Goal: Obtain resource: Download file/media

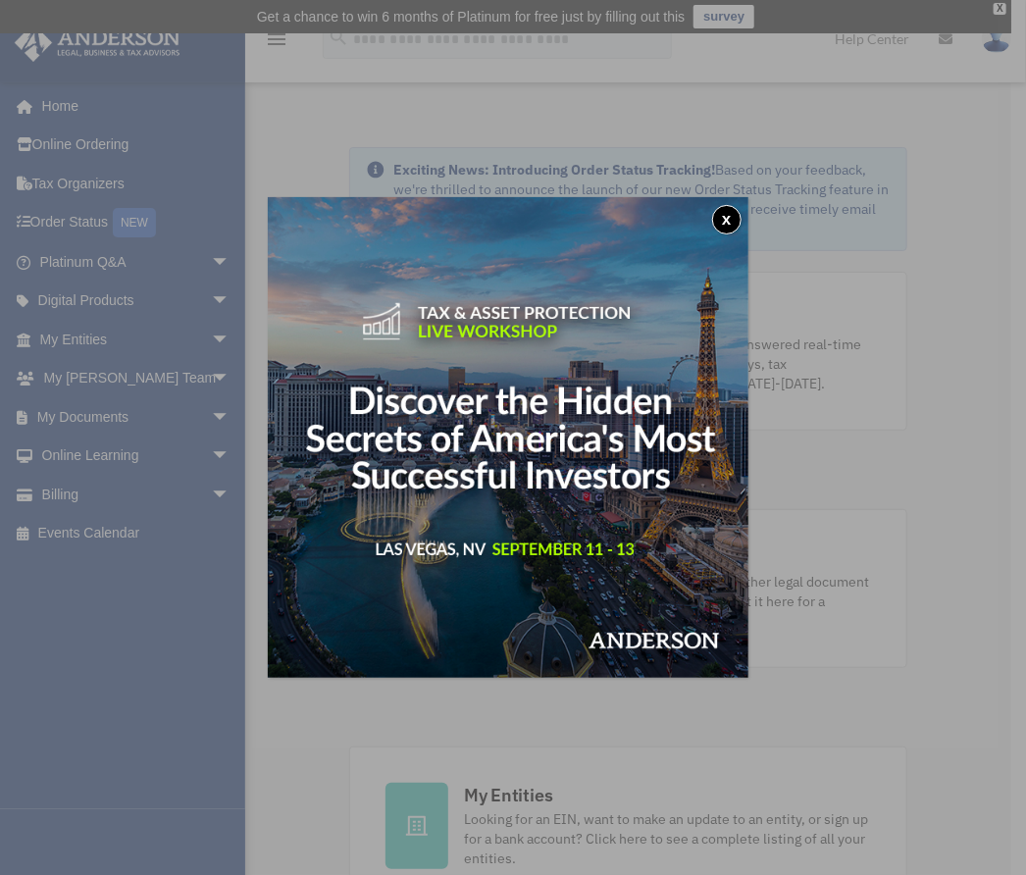
click at [735, 225] on button "x" at bounding box center [726, 219] width 29 height 29
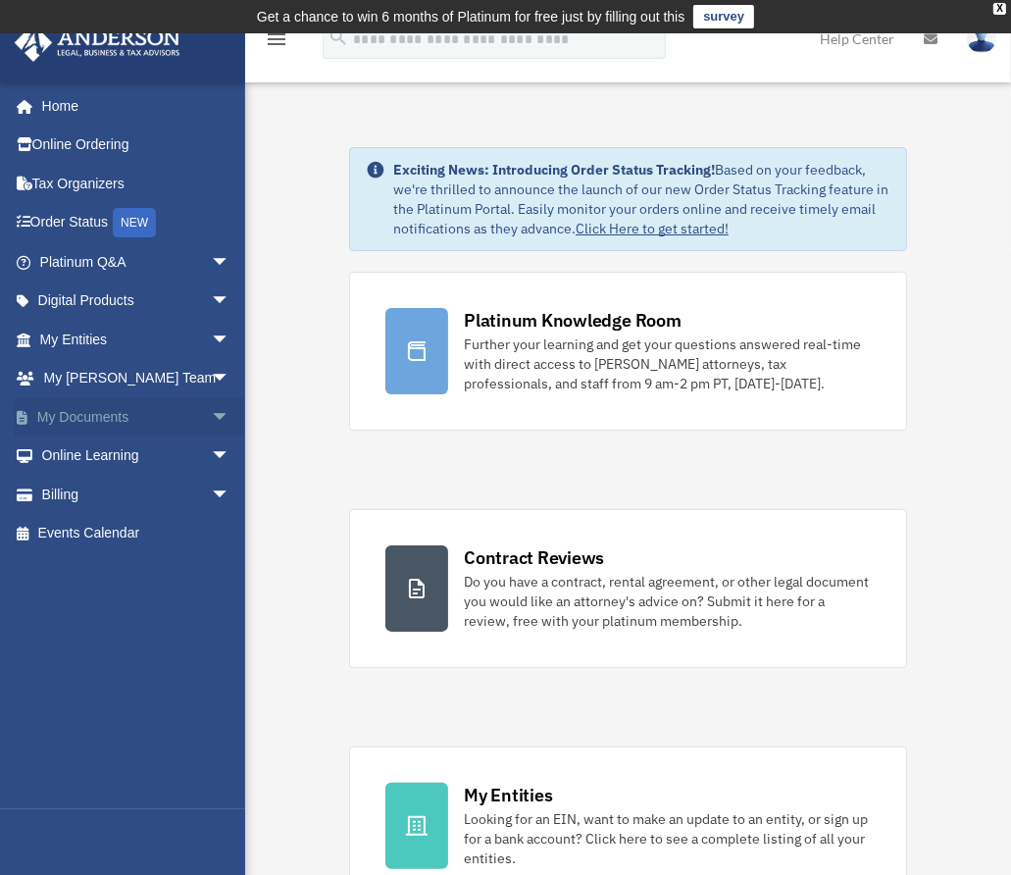
click at [211, 419] on span "arrow_drop_down" at bounding box center [230, 417] width 39 height 40
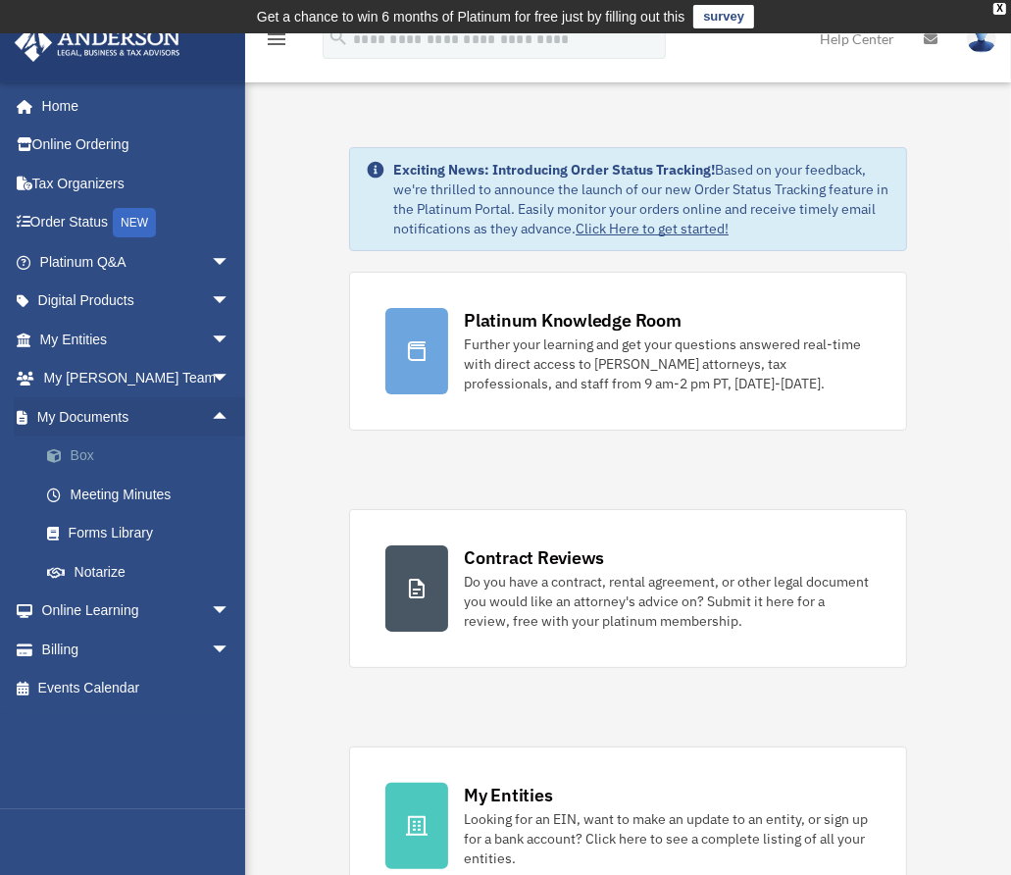
click at [98, 460] on link "Box" at bounding box center [143, 455] width 232 height 39
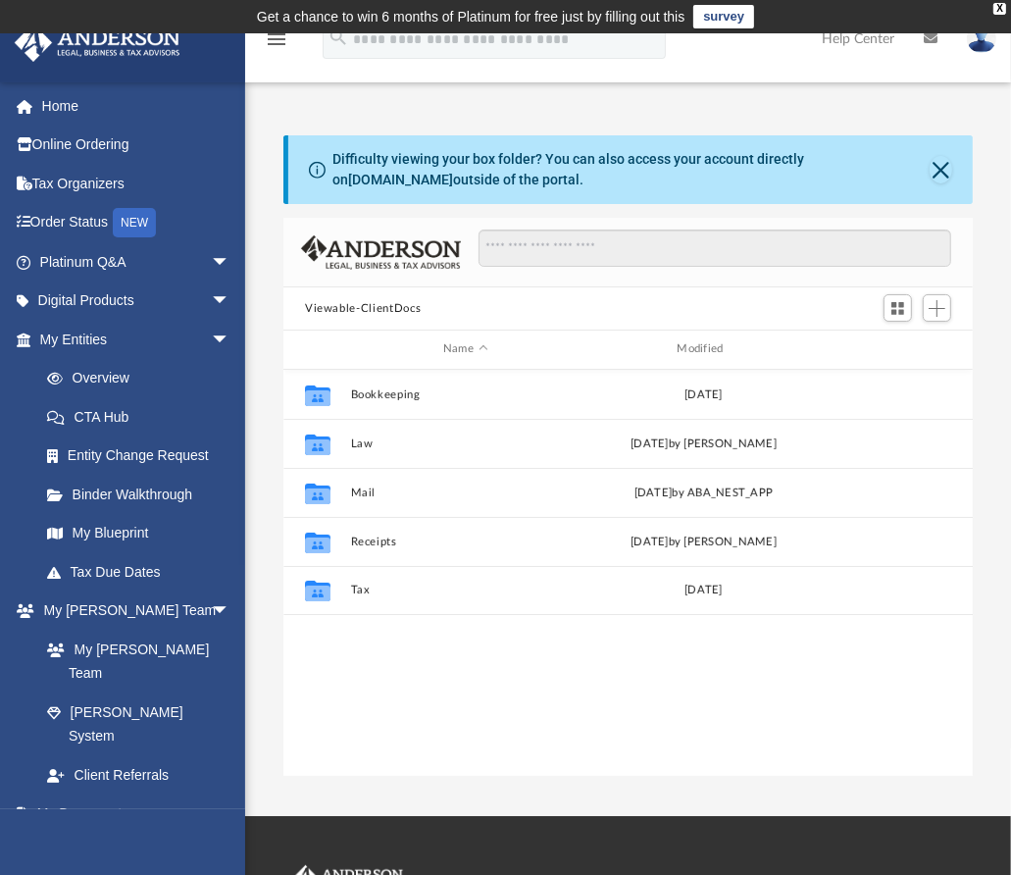
scroll to position [430, 675]
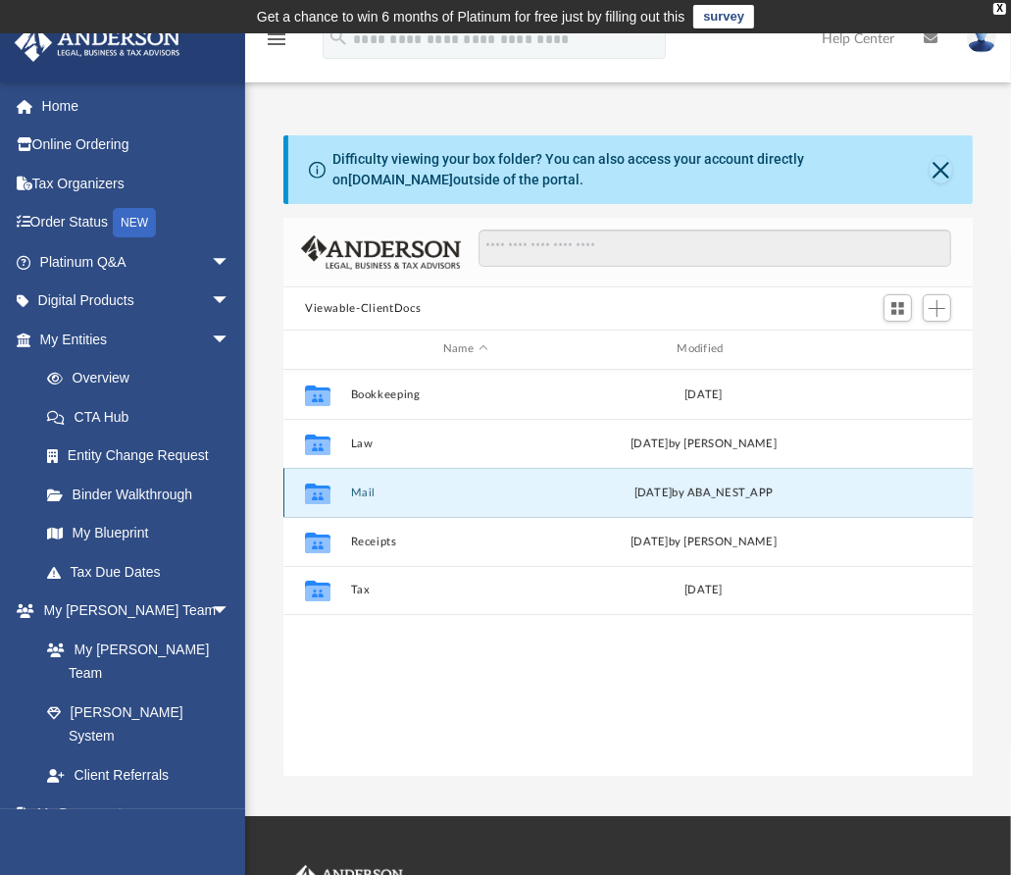
click at [400, 486] on button "Mail" at bounding box center [465, 492] width 229 height 13
click at [399, 486] on button "Mail" at bounding box center [465, 492] width 229 height 13
click at [351, 490] on button "Mail" at bounding box center [465, 492] width 229 height 13
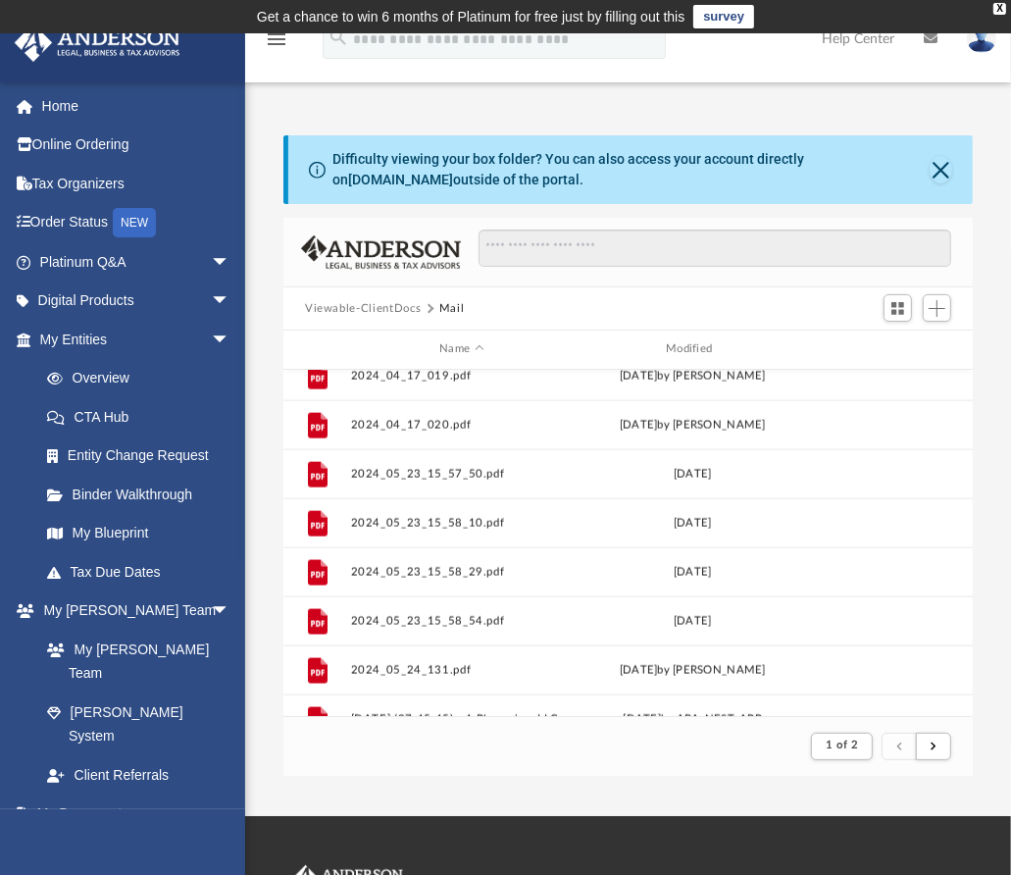
scroll to position [2105, 0]
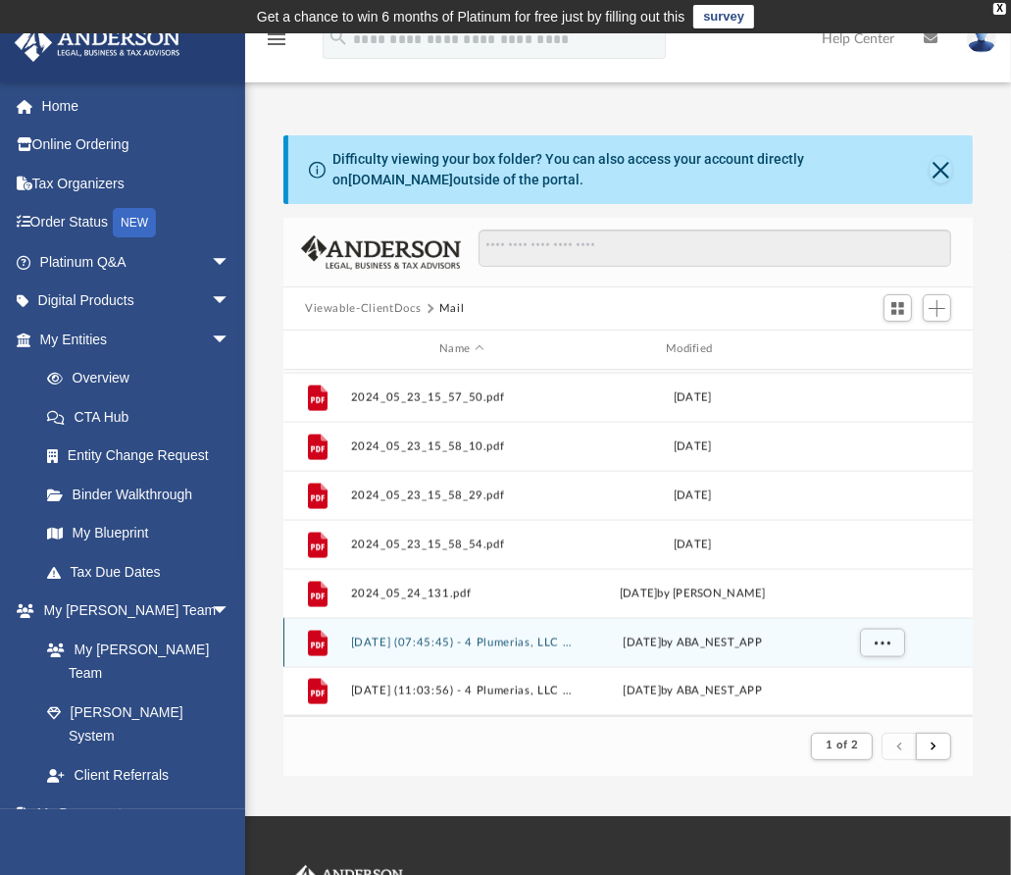
click at [625, 646] on div "[DATE] by ABA_NEST_APP" at bounding box center [692, 642] width 223 height 18
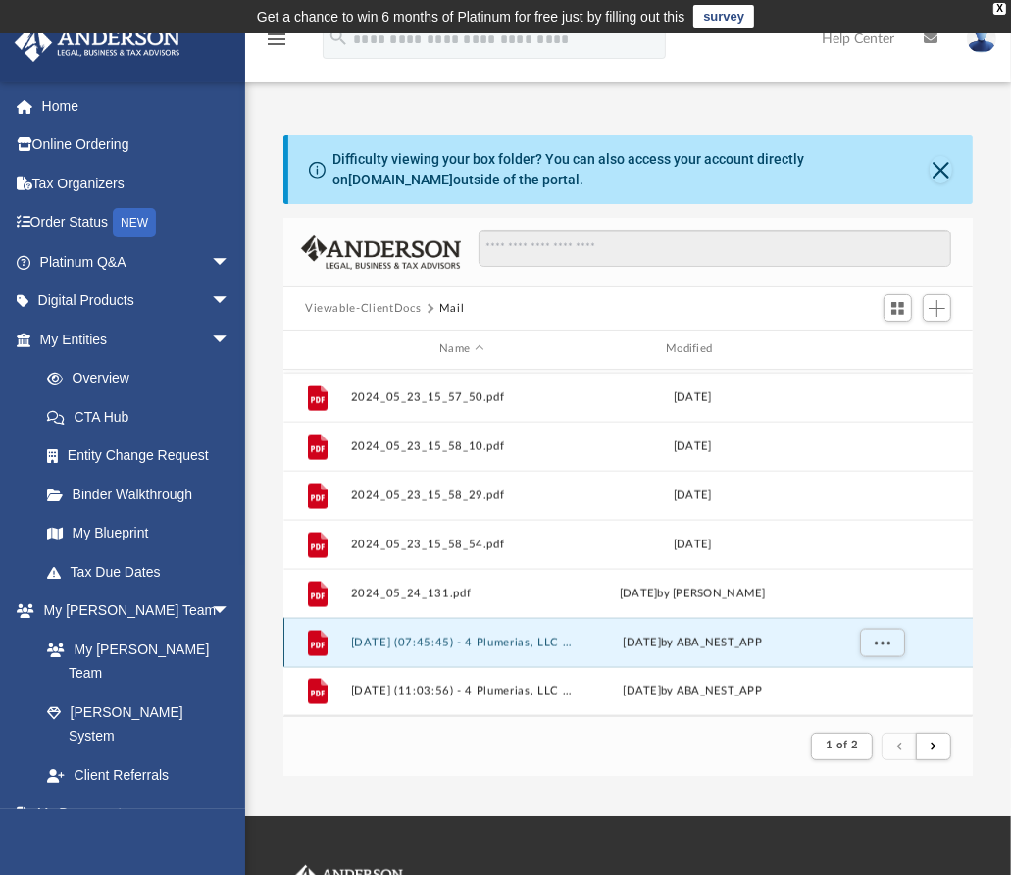
click at [428, 638] on button "[DATE] (07:45:45) - 4 Plumerias, LLC - Mail from [PERSON_NAME].pdf" at bounding box center [462, 642] width 223 height 13
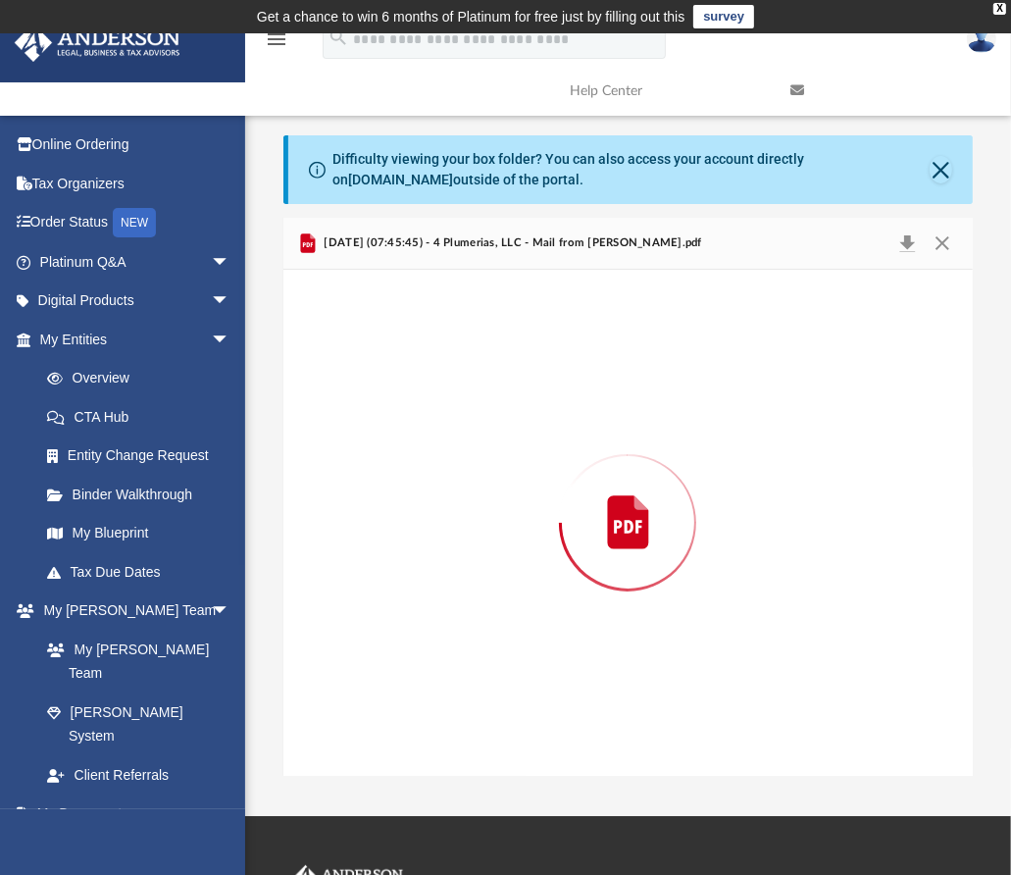
click at [428, 638] on div "Preview" at bounding box center [627, 523] width 689 height 506
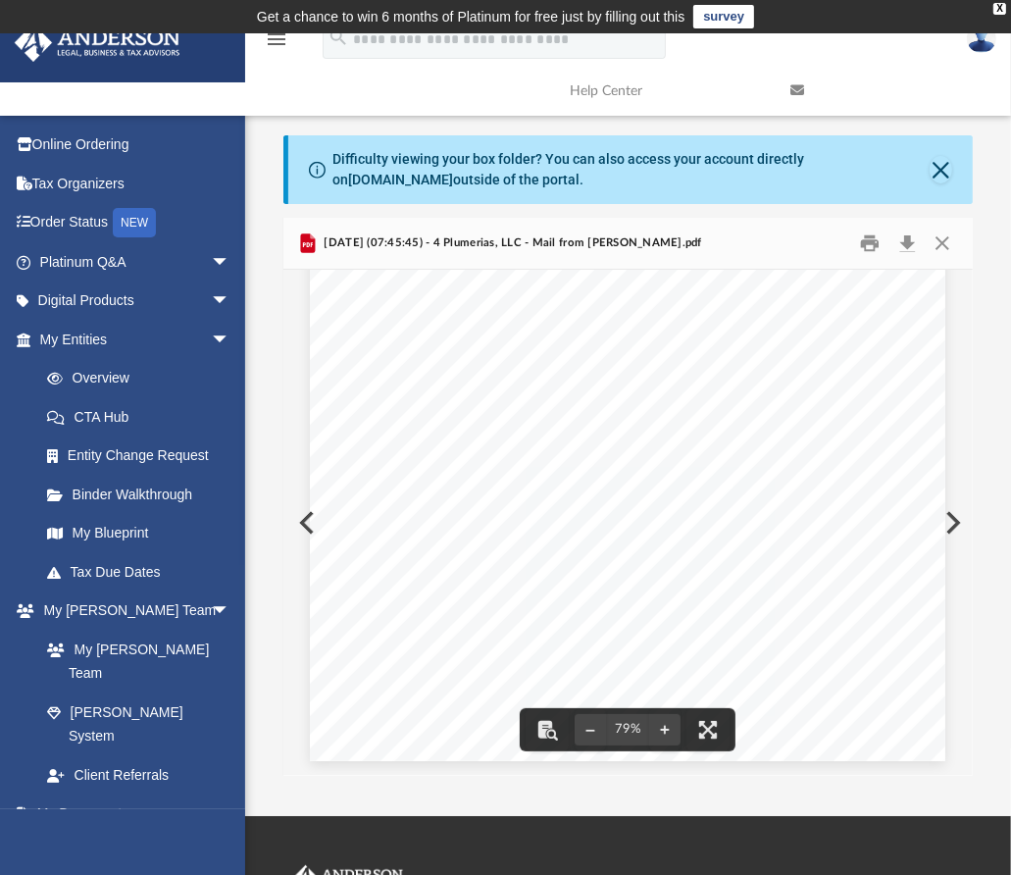
scroll to position [0, 0]
click at [943, 234] on button "Close" at bounding box center [942, 243] width 35 height 30
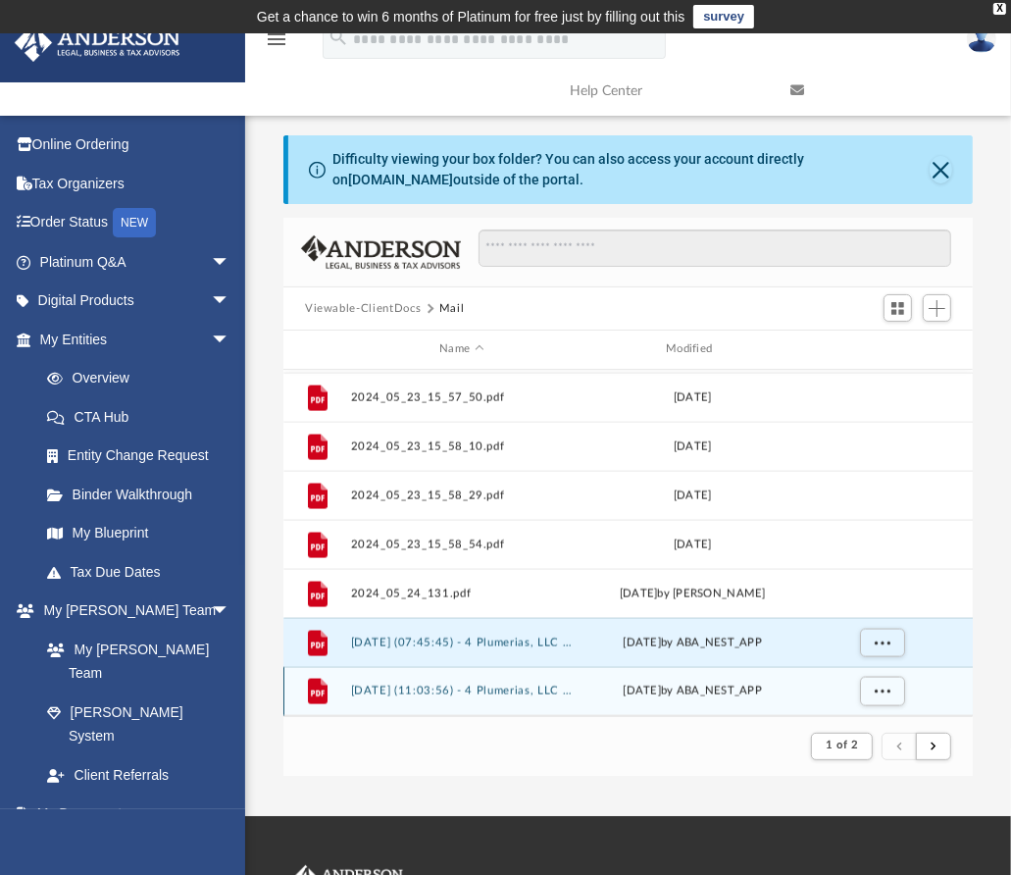
click at [527, 689] on button "[DATE] (11:03:56) - 4 Plumerias, LLC - Mail from Apartments.com.pdf" at bounding box center [462, 690] width 223 height 13
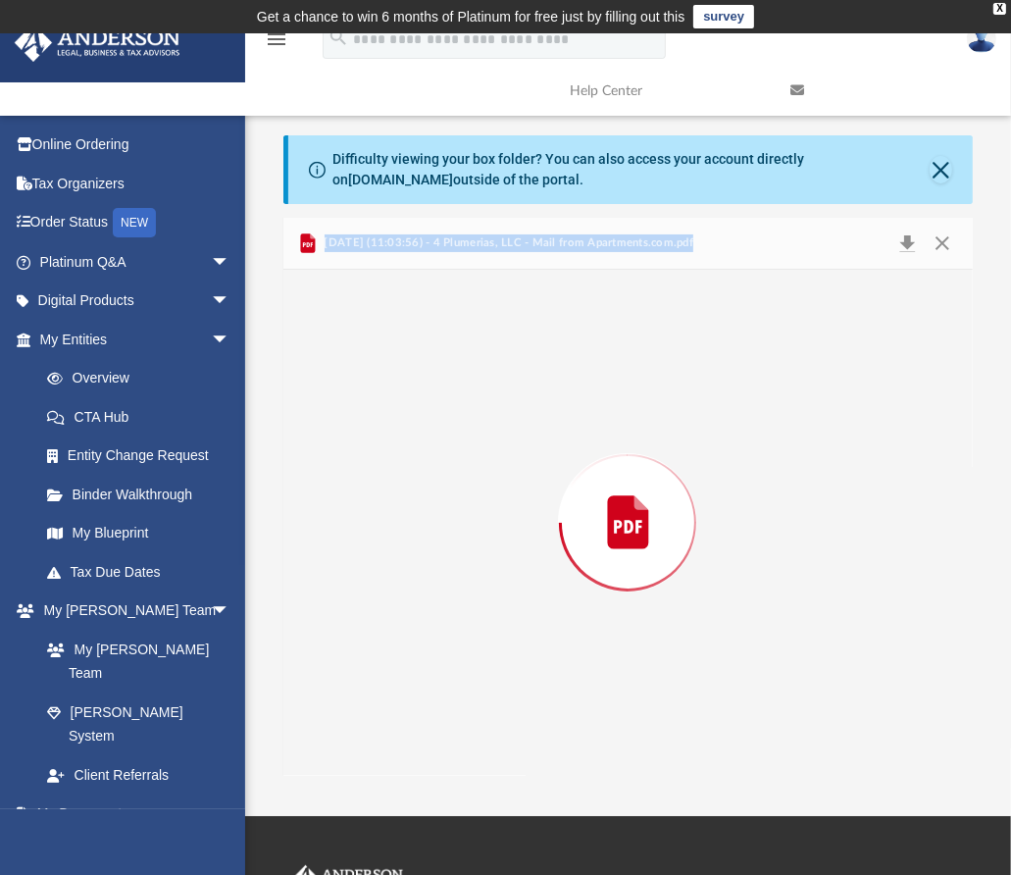
click at [527, 689] on div "Preview" at bounding box center [627, 523] width 689 height 506
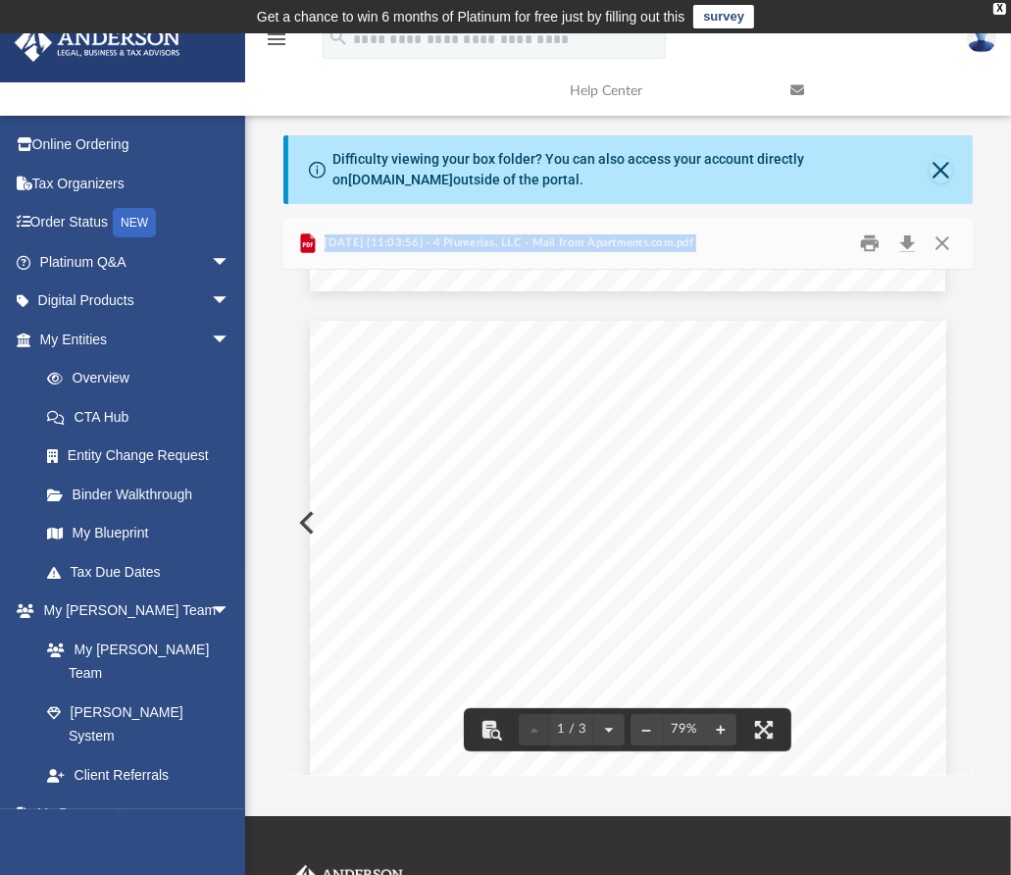
scroll to position [981, 0]
click at [946, 164] on button "Close" at bounding box center [941, 169] width 23 height 27
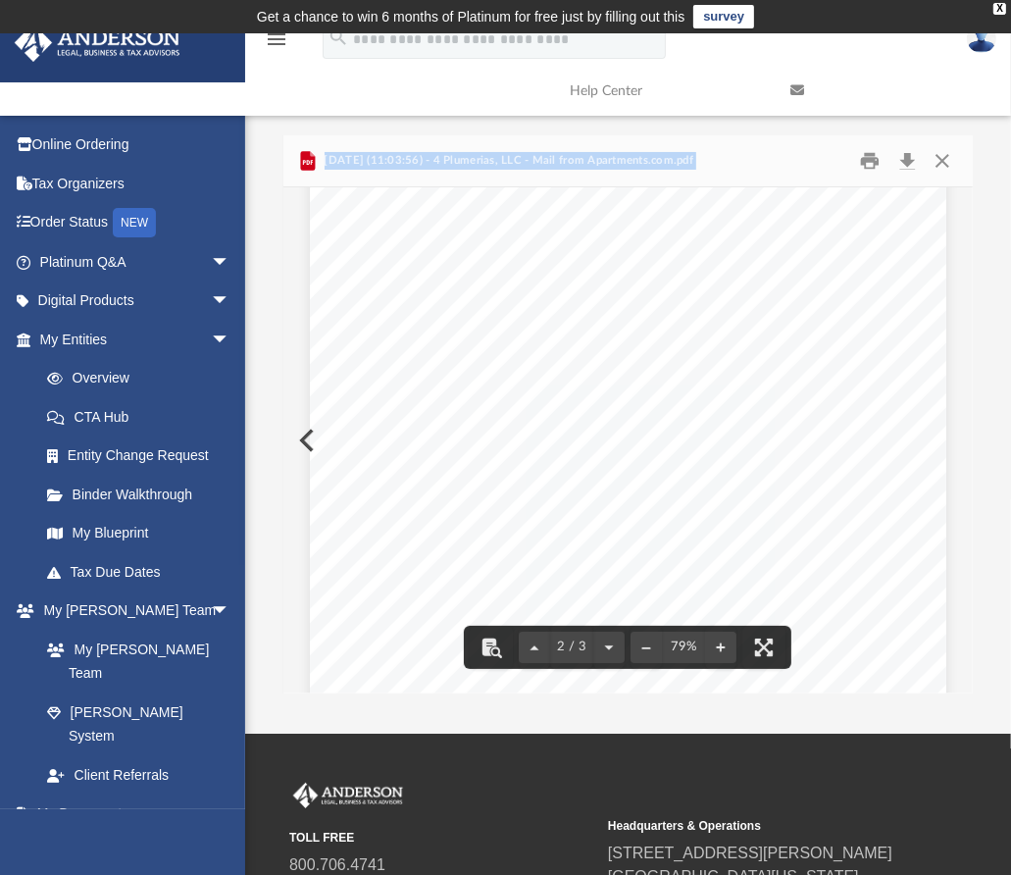
scroll to position [1569, 0]
click at [937, 136] on div "[DATE] (11:03:56) - 4 Plumerias, LLC - Mail from Apartments.com.pdf" at bounding box center [627, 161] width 689 height 52
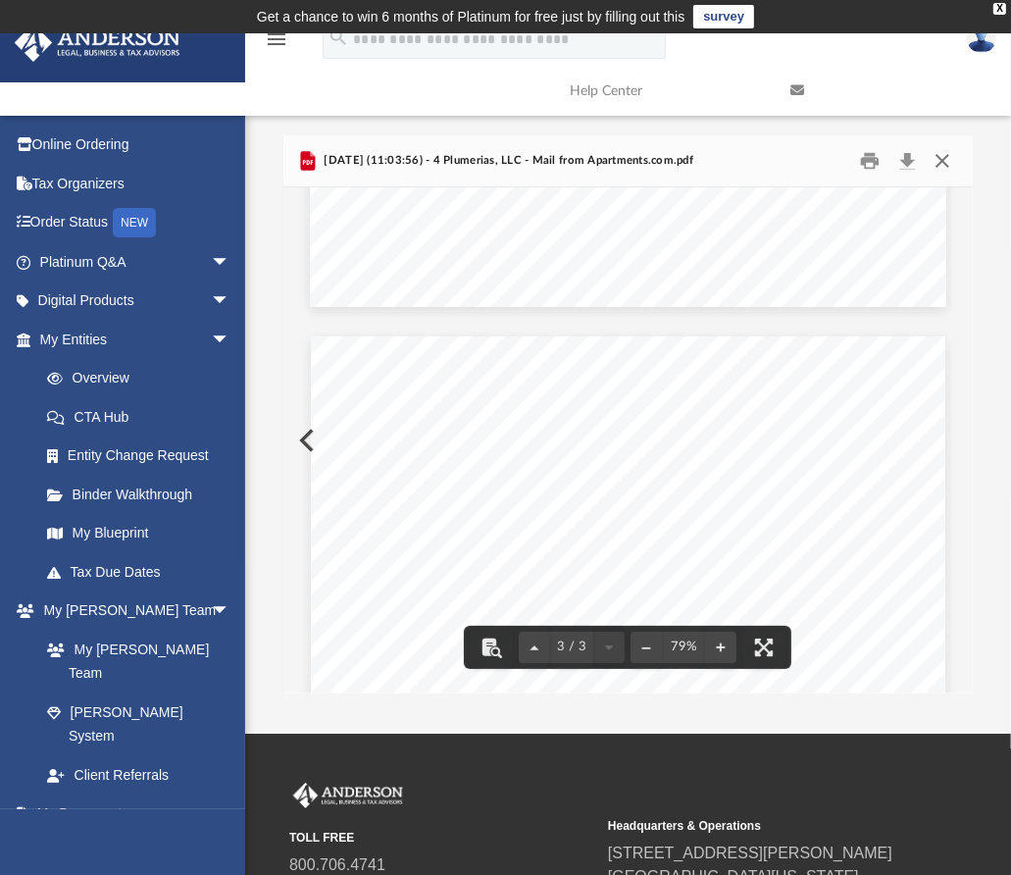
click at [937, 156] on button "Close" at bounding box center [942, 161] width 35 height 30
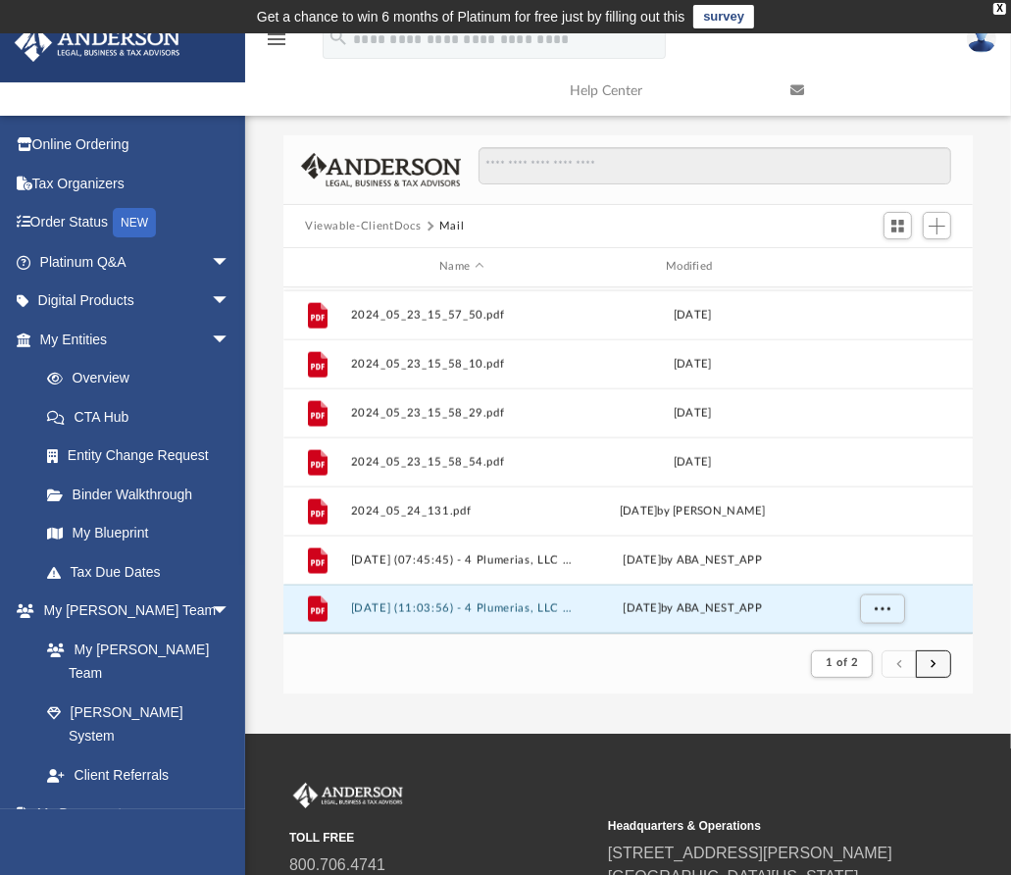
click at [936, 664] on button "submit" at bounding box center [933, 664] width 35 height 28
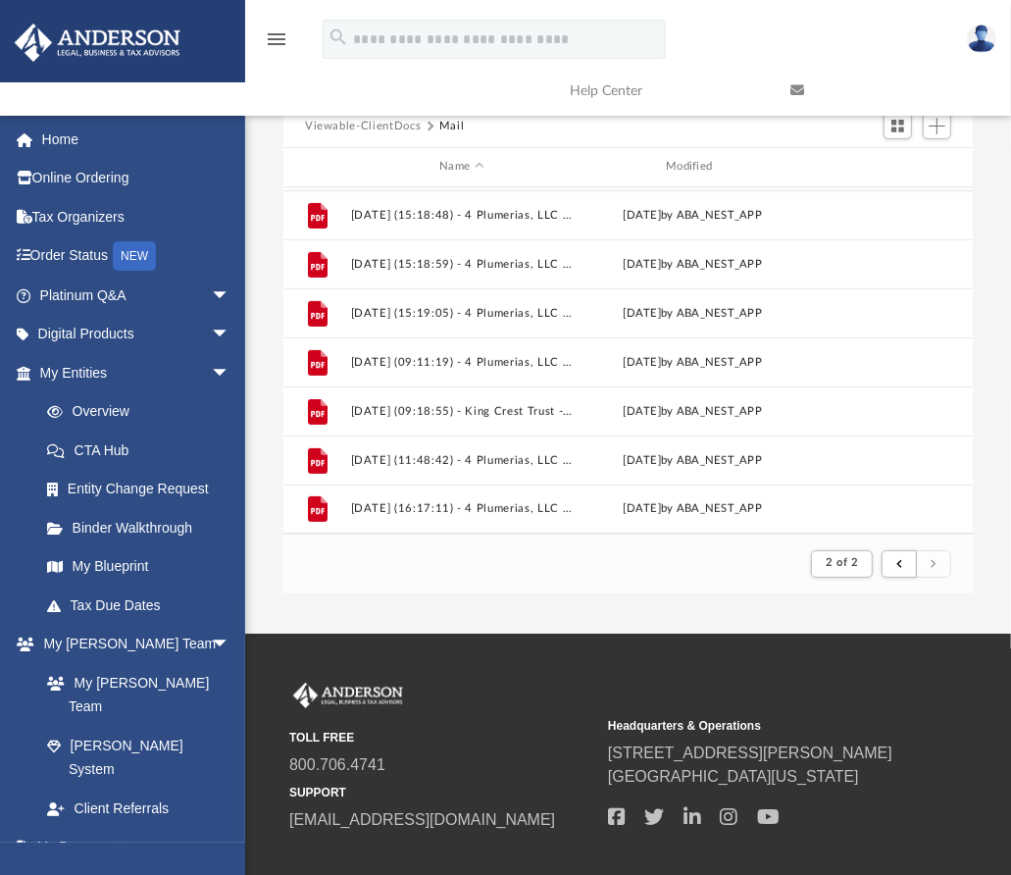
scroll to position [0, 0]
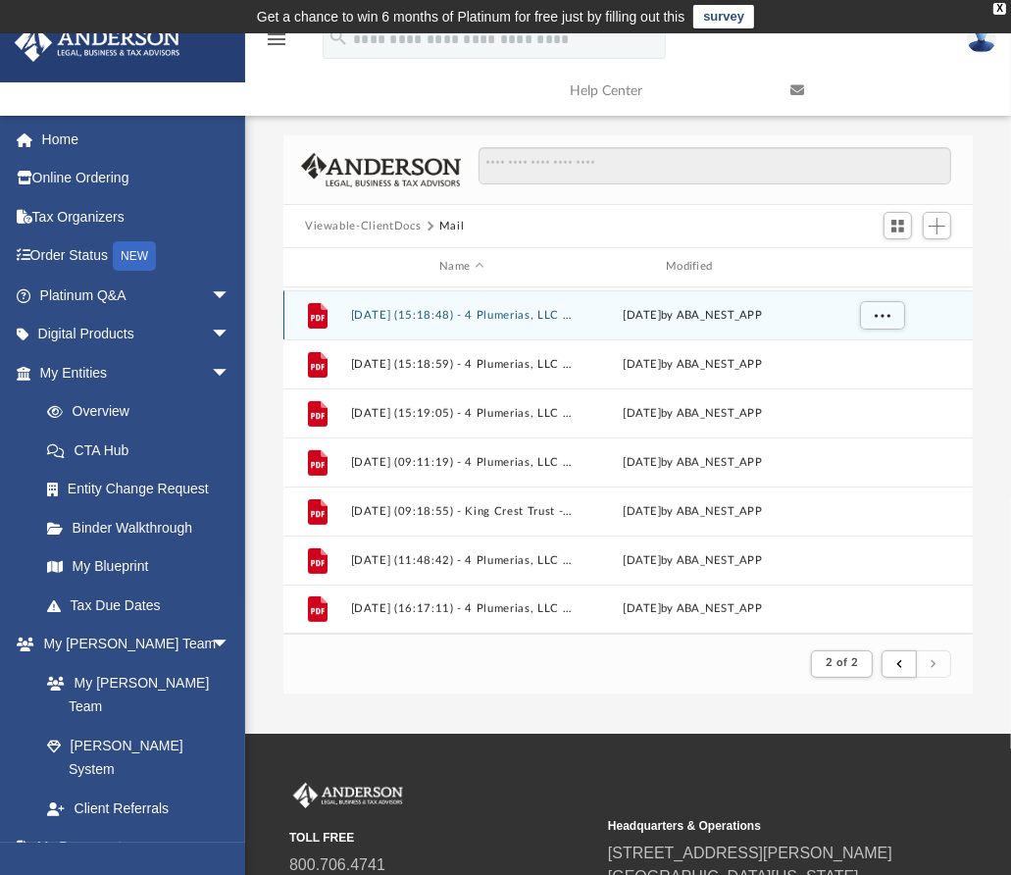
click at [697, 308] on div "[DATE] by ABA_NEST_APP" at bounding box center [692, 315] width 223 height 18
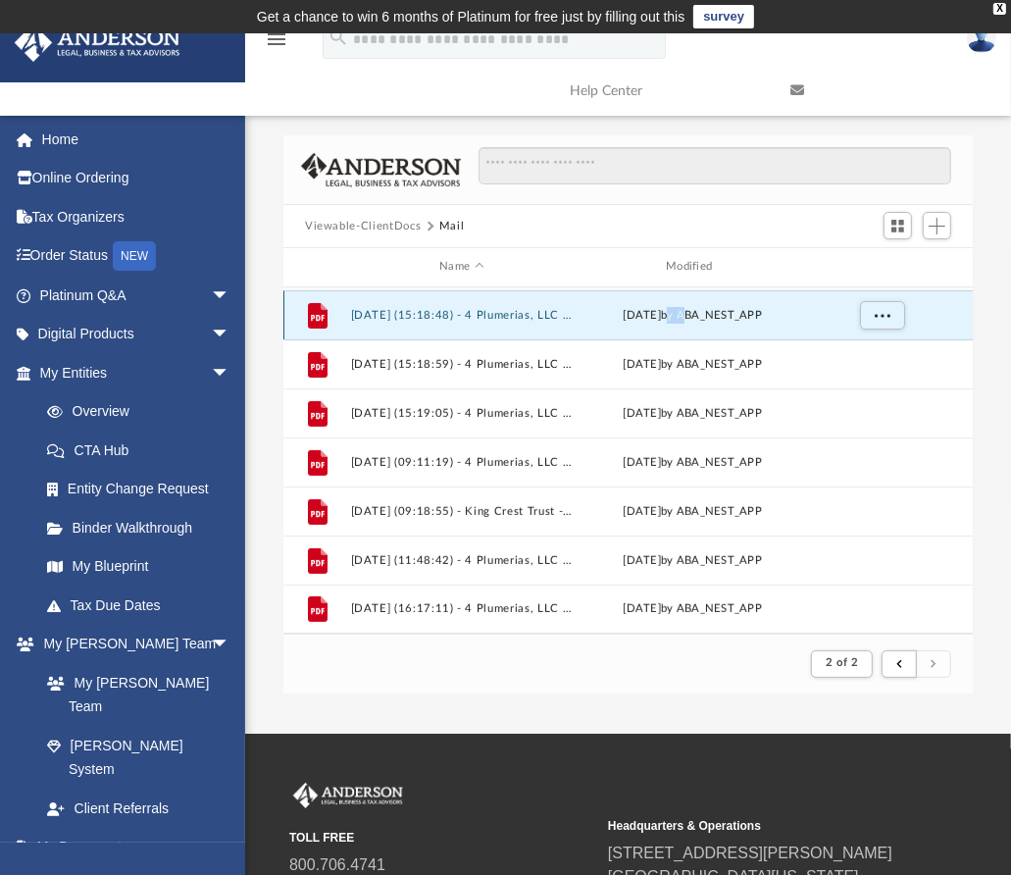
click at [697, 308] on div "[DATE] by ABA_NEST_APP" at bounding box center [692, 315] width 223 height 18
drag, startPoint x: 697, startPoint y: 308, endPoint x: 620, endPoint y: 320, distance: 78.4
click at [620, 320] on div "[DATE] by ABA_NEST_APP" at bounding box center [692, 315] width 223 height 18
click at [638, 322] on div "[DATE] by ABA_NEST_APP" at bounding box center [692, 315] width 223 height 18
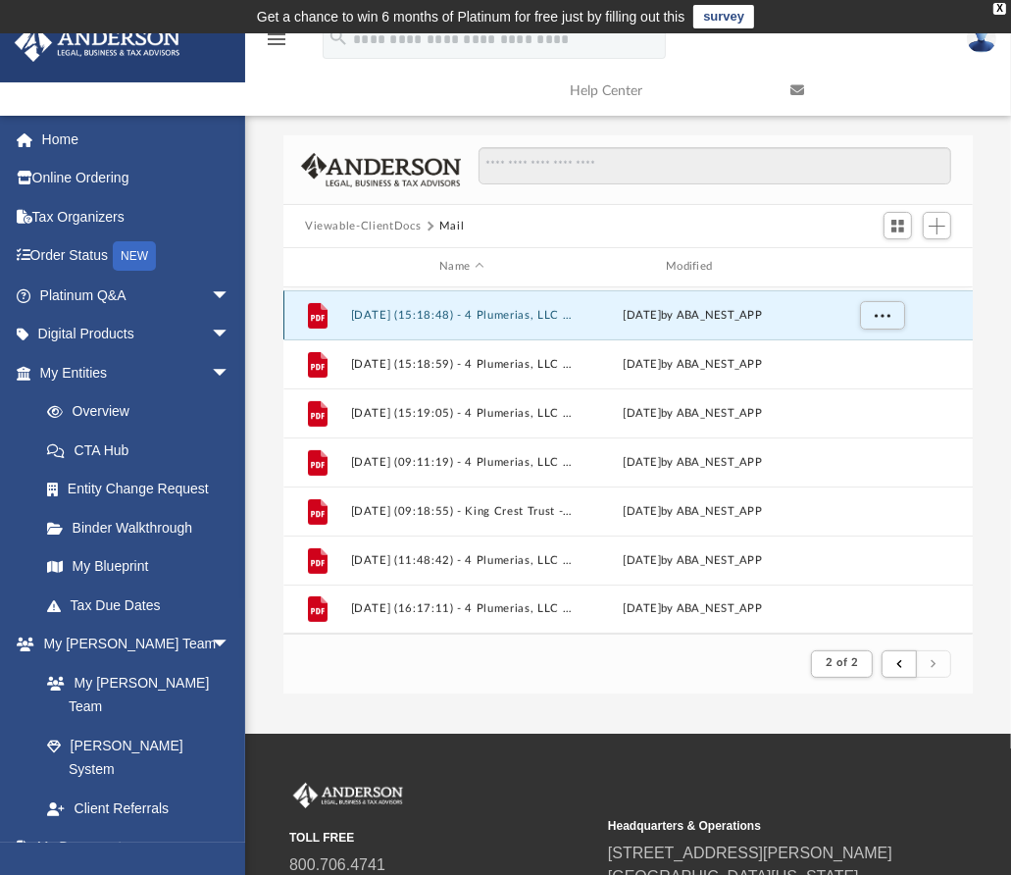
click at [638, 322] on div "[DATE] by ABA_NEST_APP" at bounding box center [692, 315] width 223 height 18
click at [431, 316] on button "[DATE] (15:18:48) - 4 Plumerias, LLC - Land Trust Documents from J. [PERSON_NAM…" at bounding box center [462, 315] width 223 height 13
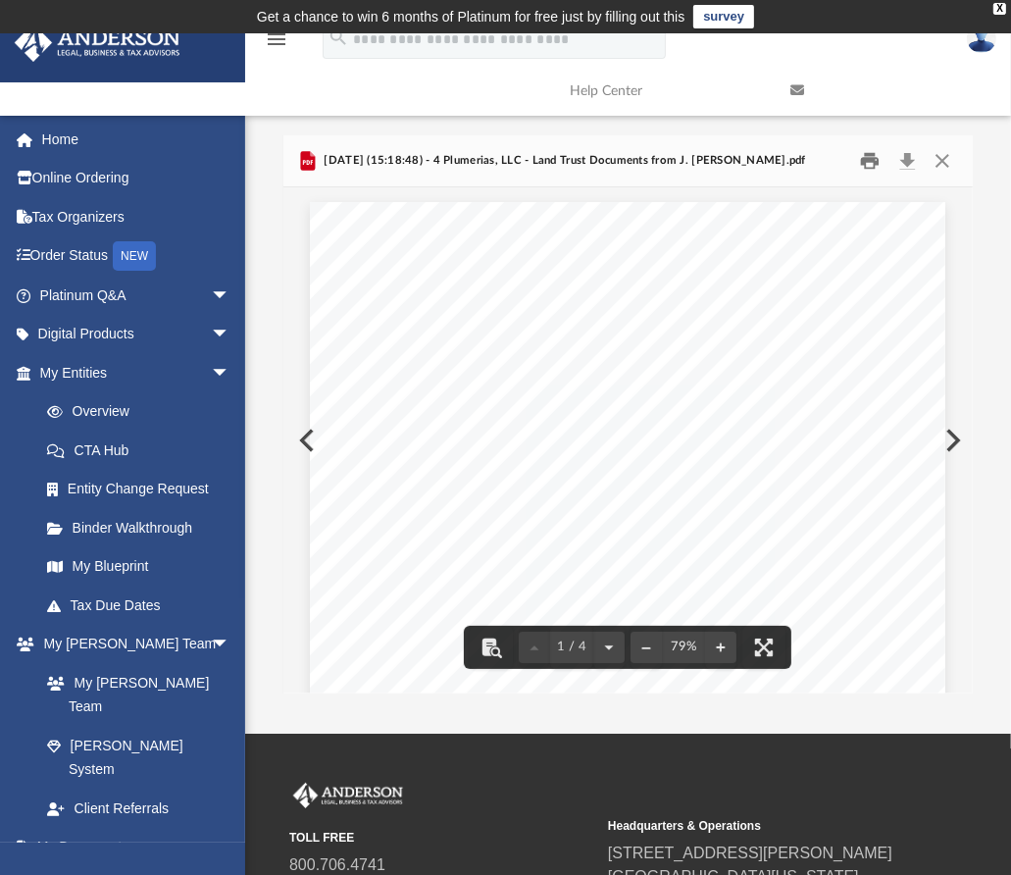
click at [871, 160] on button "Print" at bounding box center [870, 161] width 39 height 30
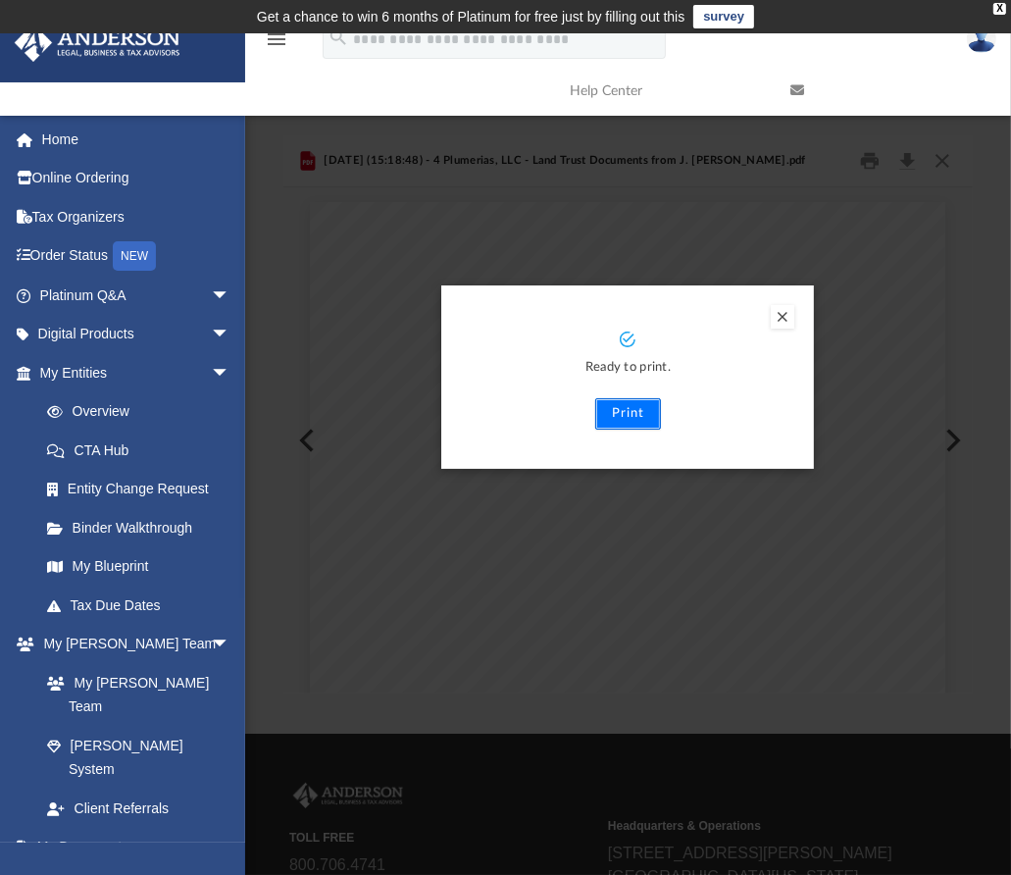
click at [623, 423] on button "Print" at bounding box center [628, 413] width 66 height 31
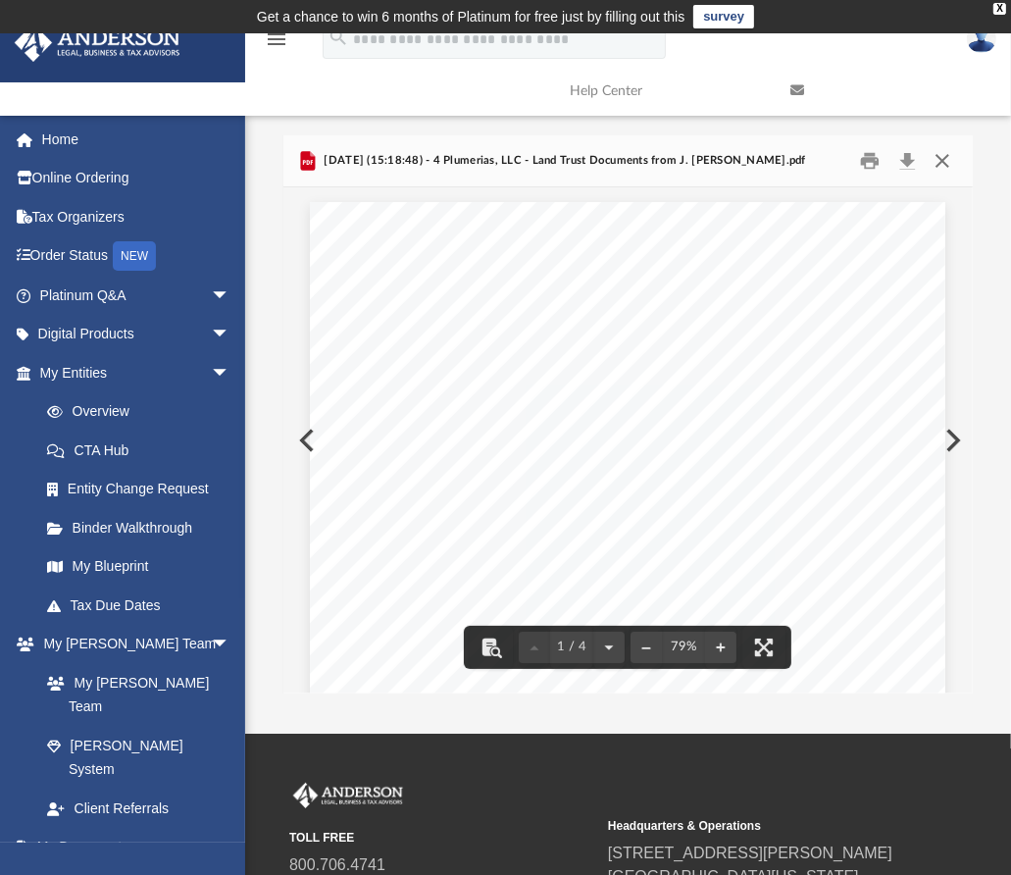
click at [948, 157] on button "Close" at bounding box center [942, 161] width 35 height 30
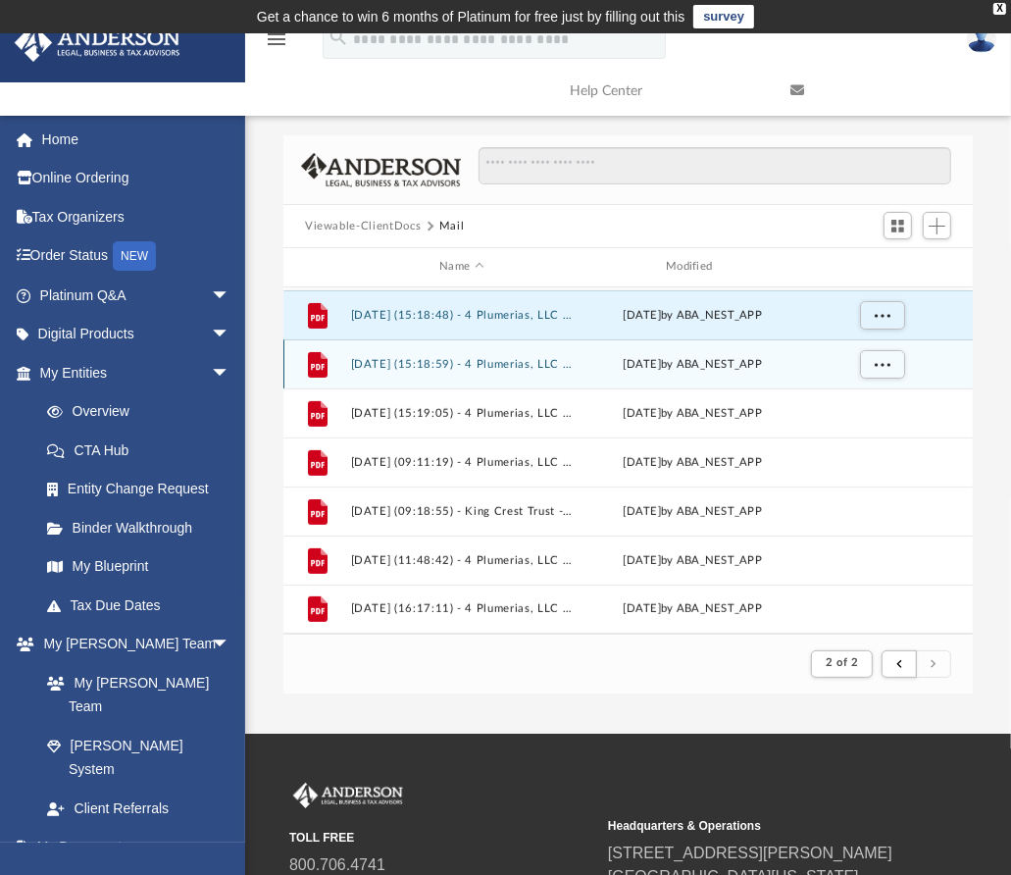
click at [466, 356] on div "File [DATE] (15:18:59) - 4 Plumerias, LLC - Land Trust Documents from J. [PERSO…" at bounding box center [627, 363] width 689 height 49
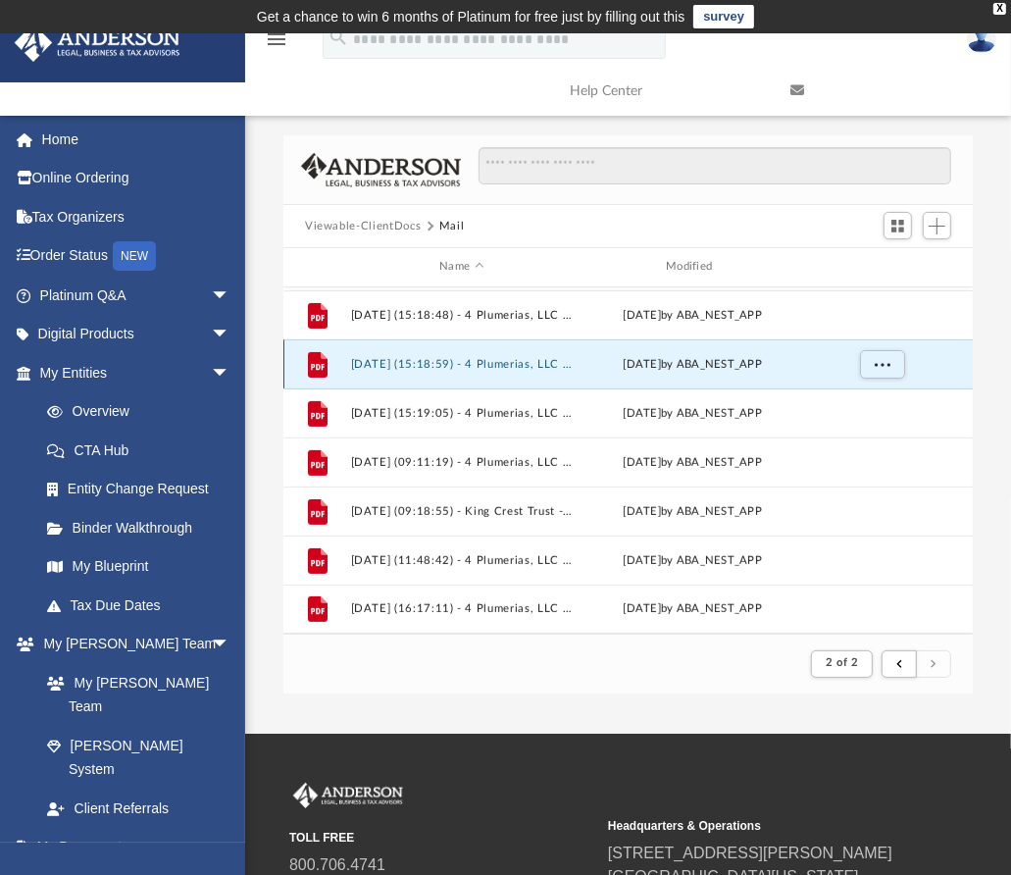
click at [445, 364] on button "[DATE] (15:18:59) - 4 Plumerias, LLC - Land Trust Documents from J. [PERSON_NAM…" at bounding box center [462, 364] width 223 height 13
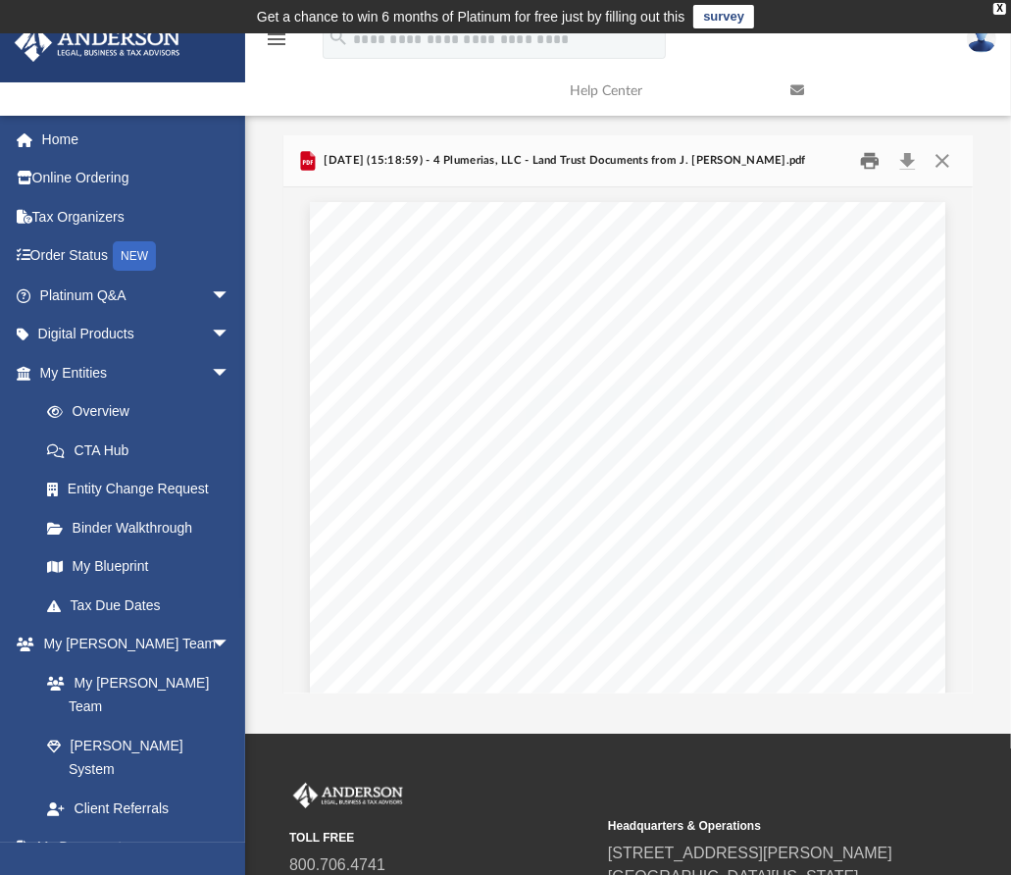
click at [871, 162] on button "Print" at bounding box center [870, 161] width 39 height 30
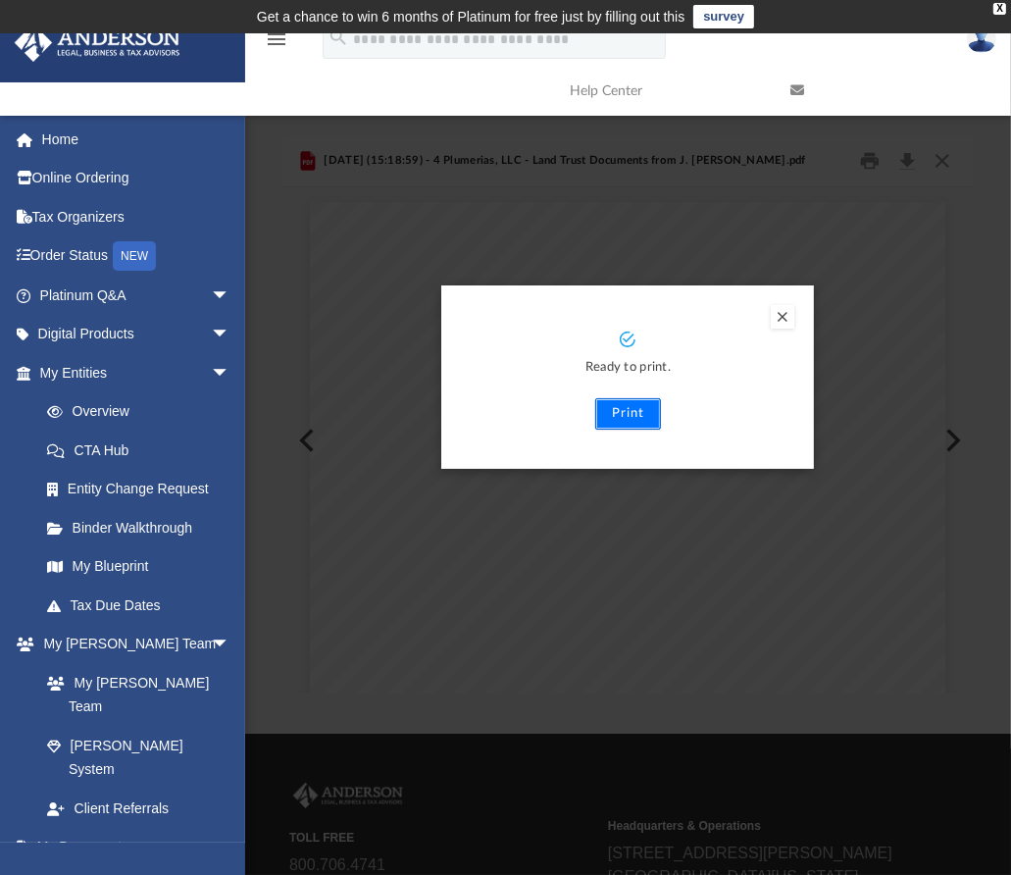
click at [613, 416] on button "Print" at bounding box center [628, 413] width 66 height 31
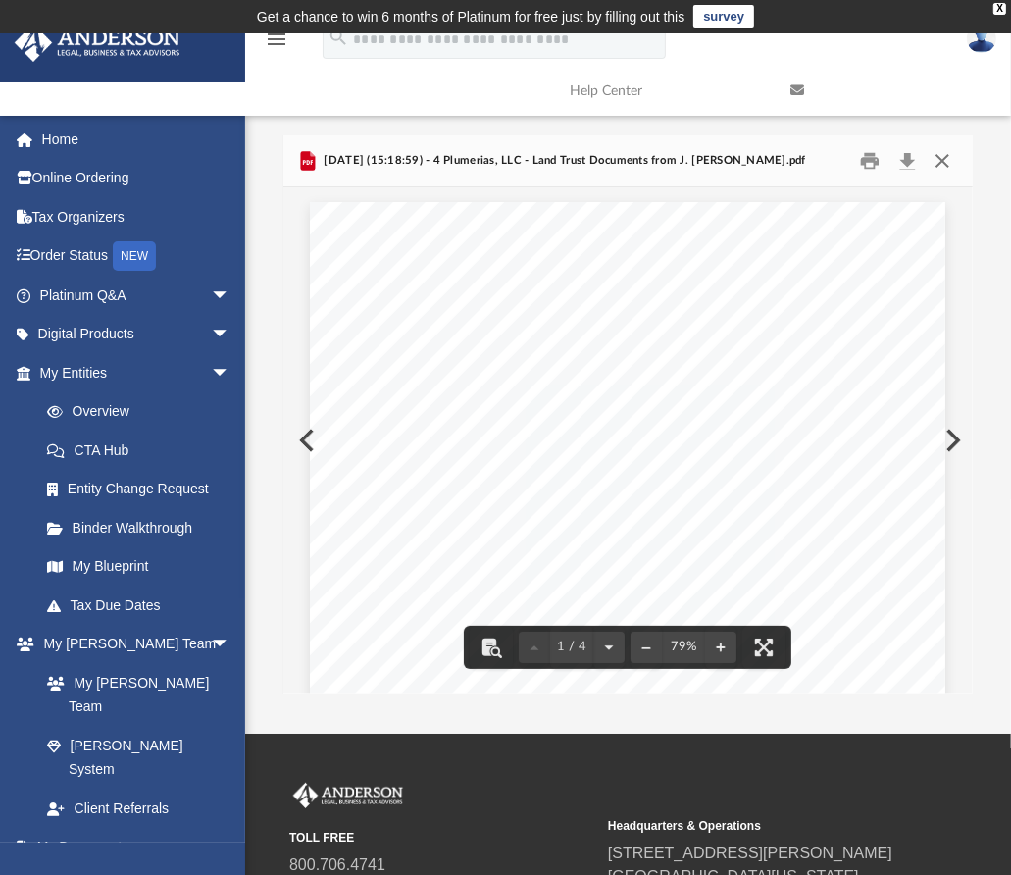
click at [941, 160] on button "Close" at bounding box center [942, 161] width 35 height 30
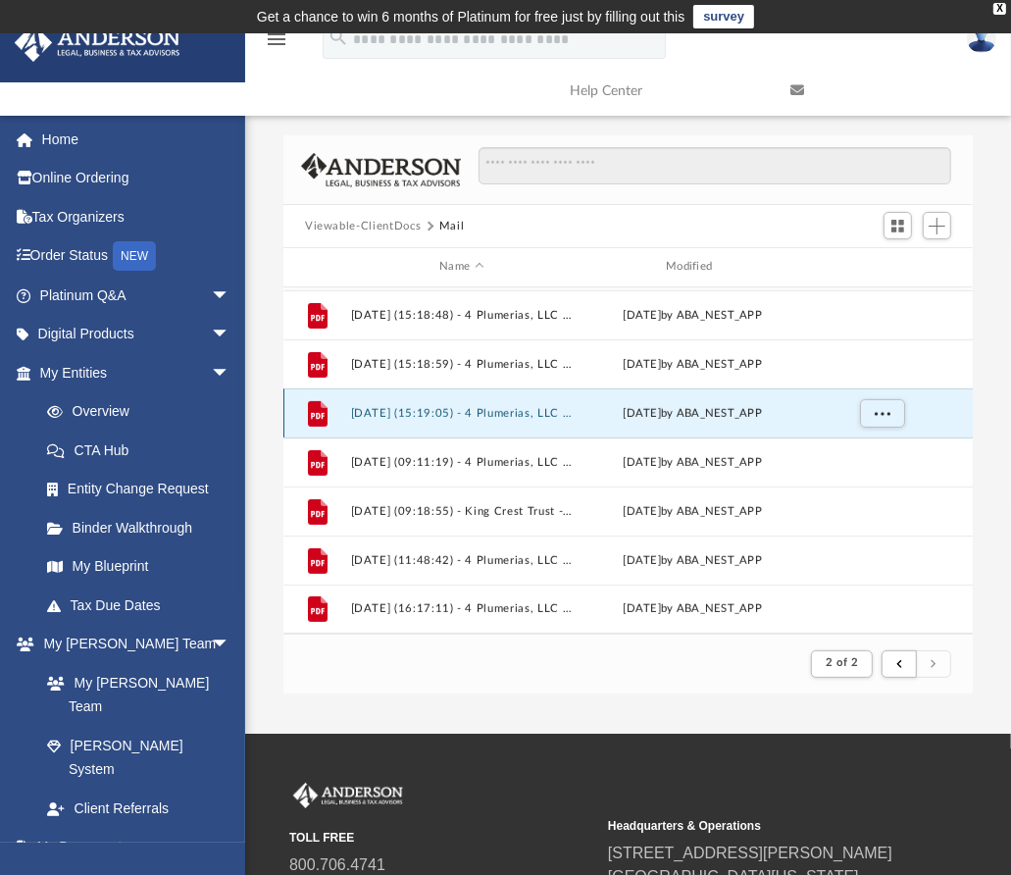
click at [417, 408] on button "[DATE] (15:19:05) - 4 Plumerias, LLC - Land Trust Documents from J. [PERSON_NAM…" at bounding box center [462, 413] width 223 height 13
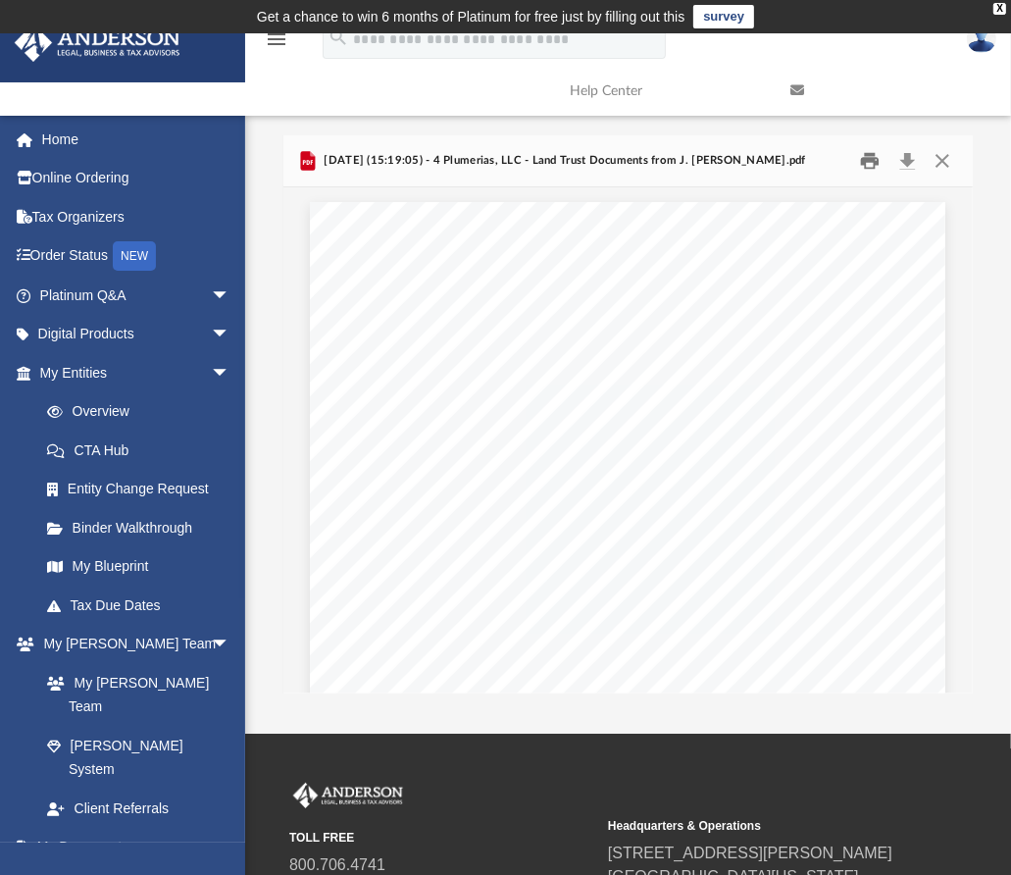
click at [874, 164] on button "Print" at bounding box center [870, 161] width 39 height 30
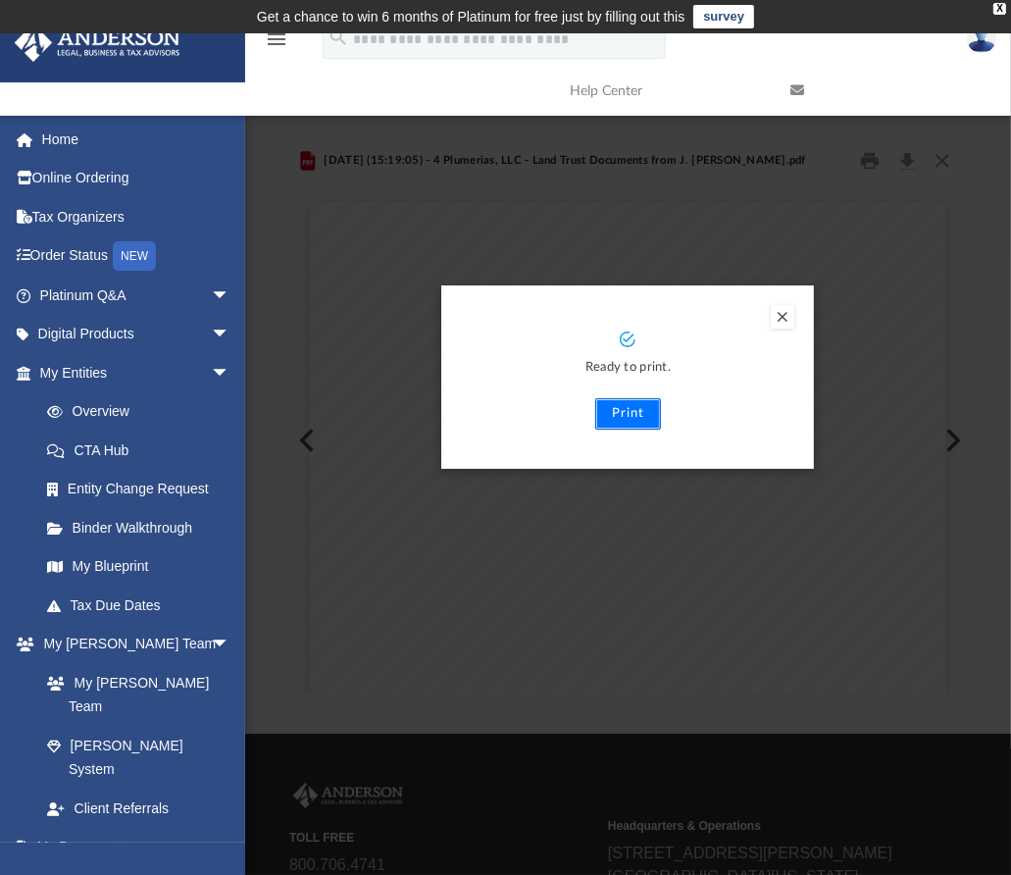
click at [631, 419] on button "Print" at bounding box center [628, 413] width 66 height 31
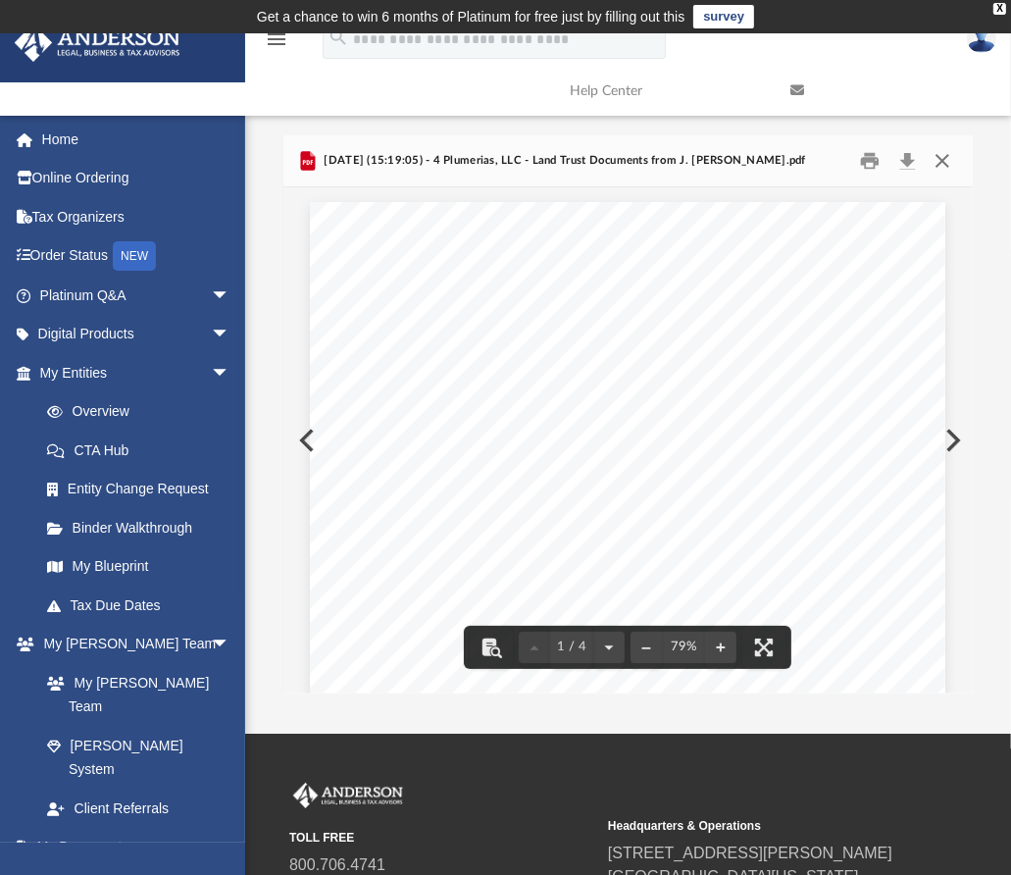
click at [946, 156] on button "Close" at bounding box center [942, 161] width 35 height 30
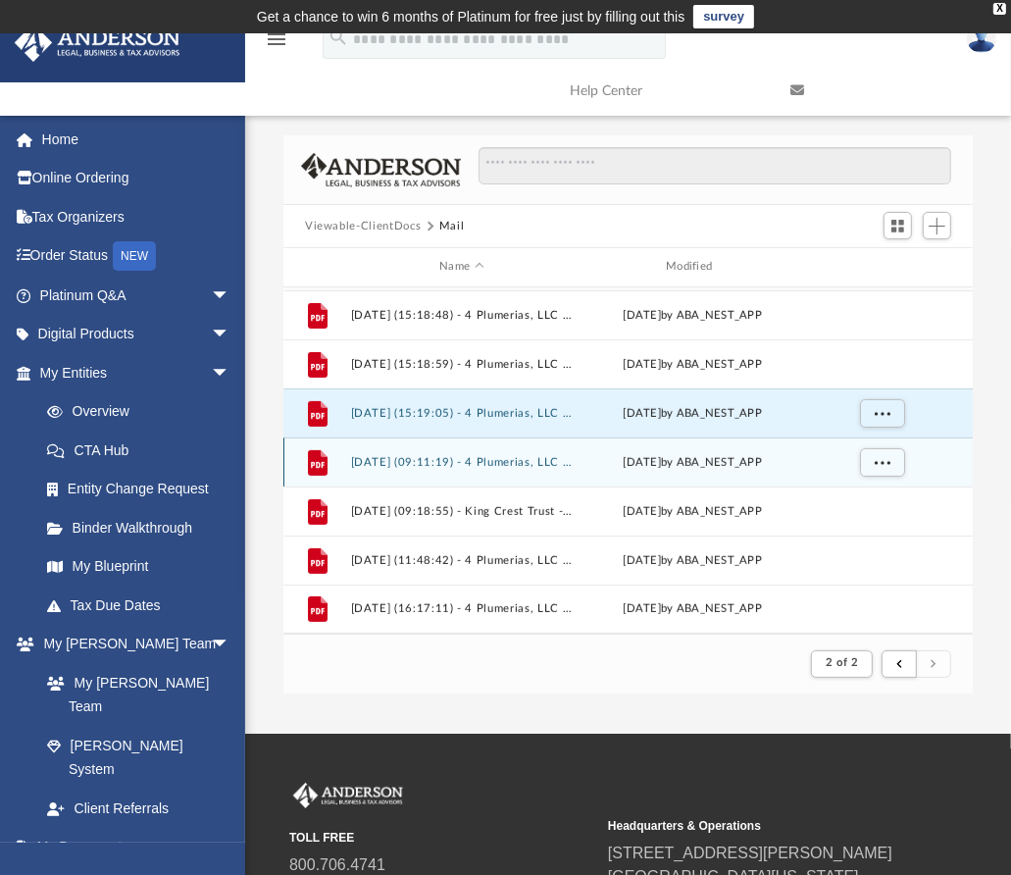
click at [384, 461] on button "[DATE] (09:11:19) - 4 Plumerias, LLC - Land Trust Documents from J. [PERSON_NAM…" at bounding box center [462, 462] width 223 height 13
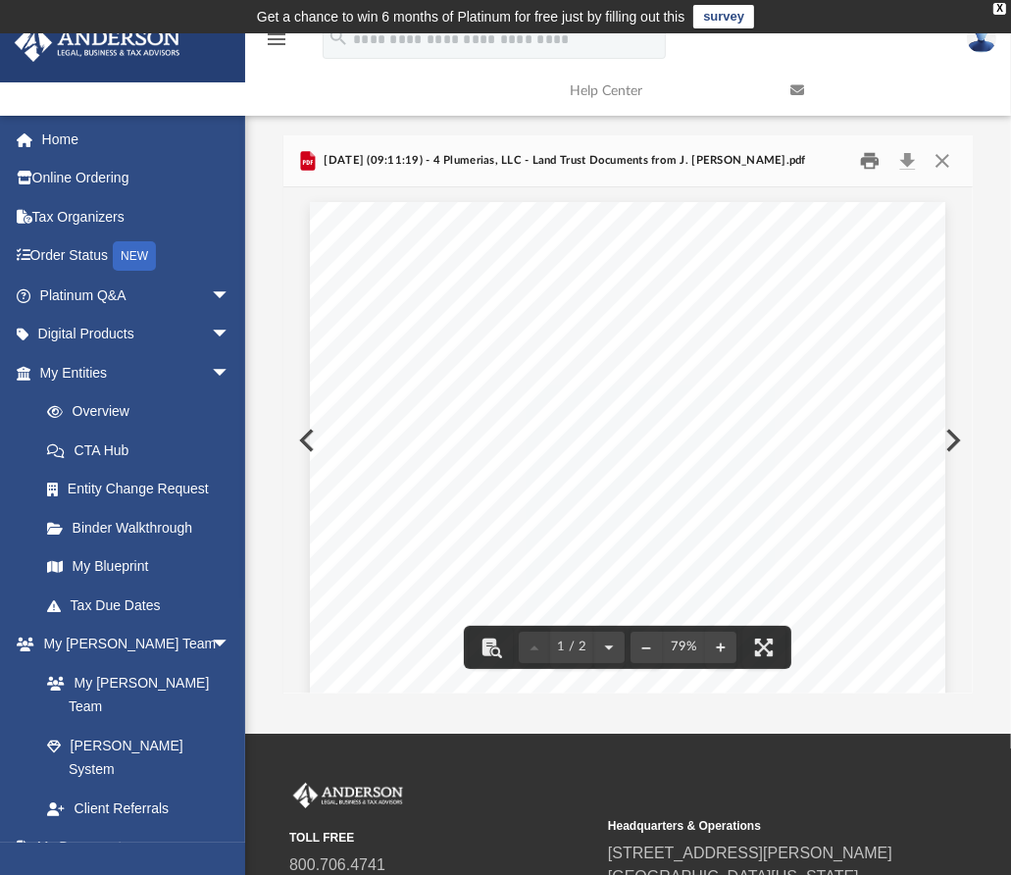
click at [872, 162] on button "Print" at bounding box center [870, 161] width 39 height 30
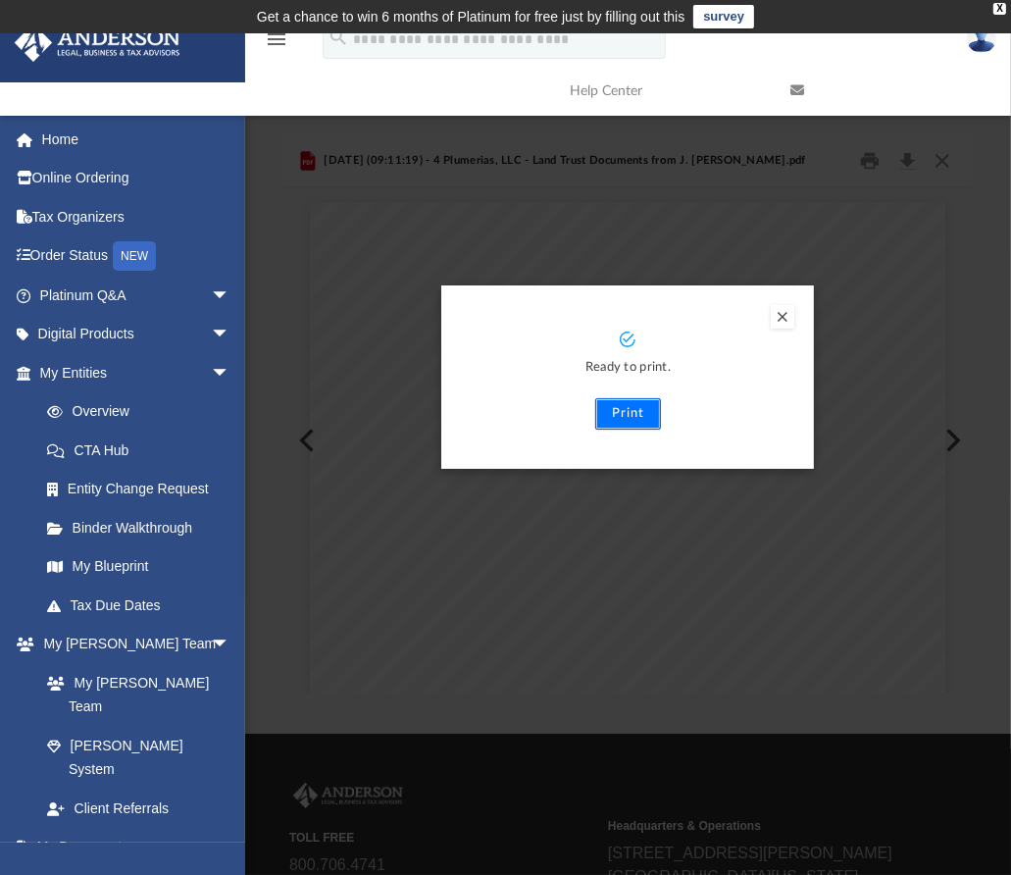
click at [620, 418] on button "Print" at bounding box center [628, 413] width 66 height 31
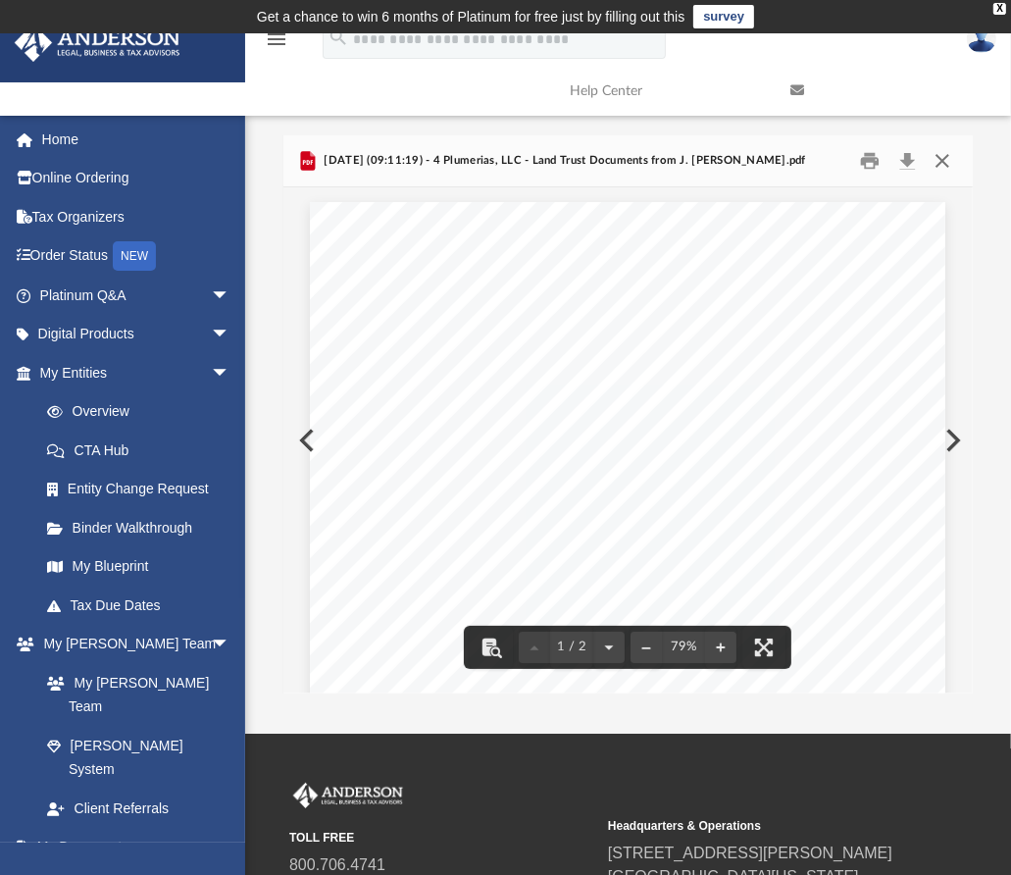
click at [941, 157] on button "Close" at bounding box center [942, 161] width 35 height 30
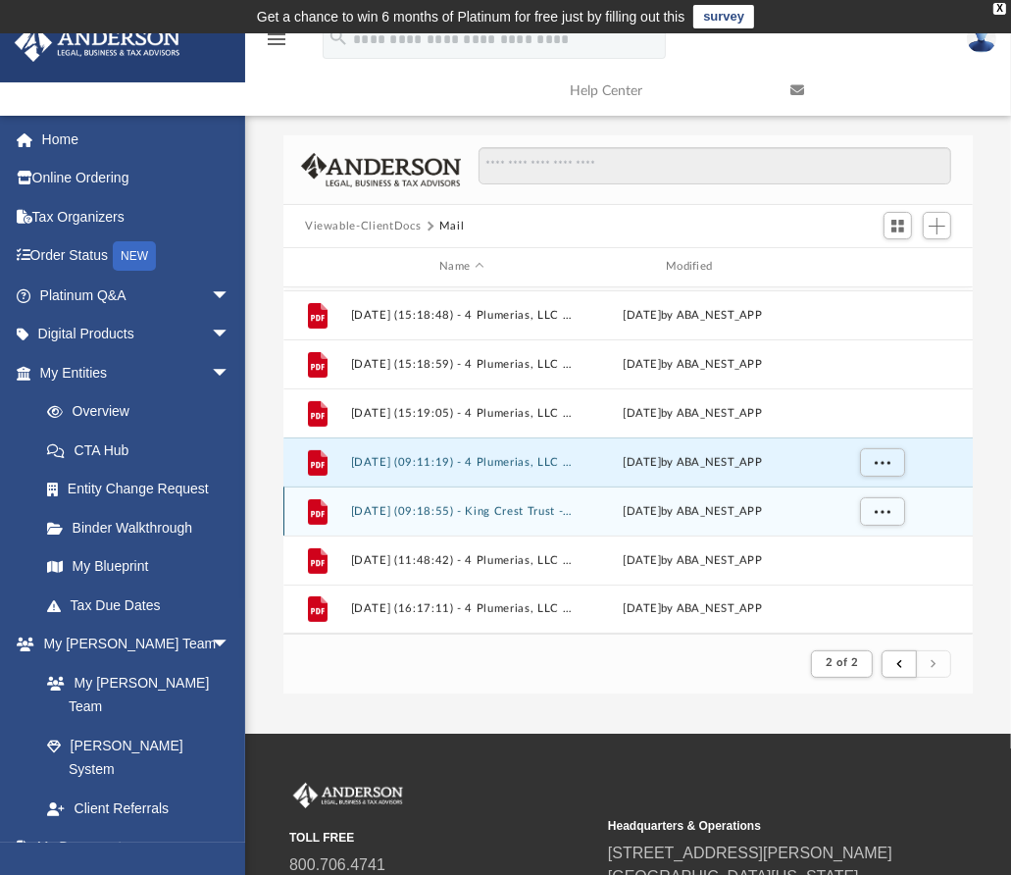
click at [406, 509] on button "[DATE] (09:18:55) - King Crest Trust - Land Trust Documents from J. [PERSON_NAM…" at bounding box center [462, 511] width 223 height 13
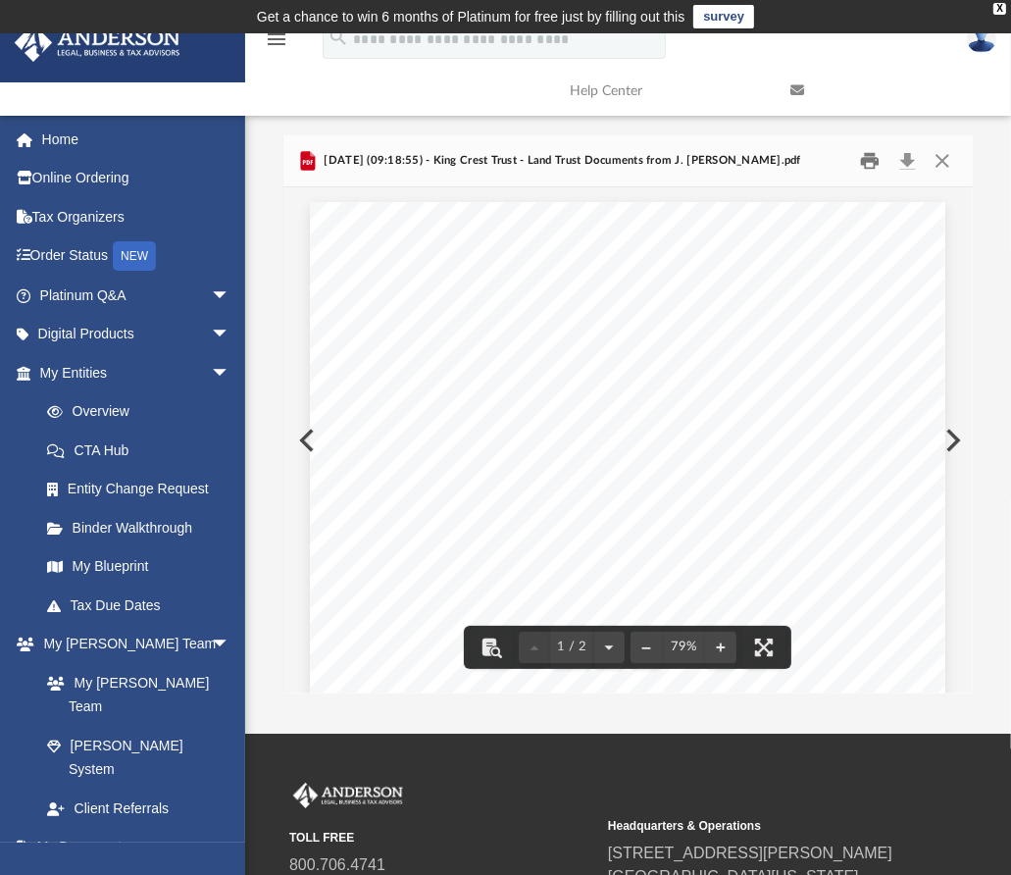
click at [884, 156] on button "Print" at bounding box center [870, 161] width 39 height 30
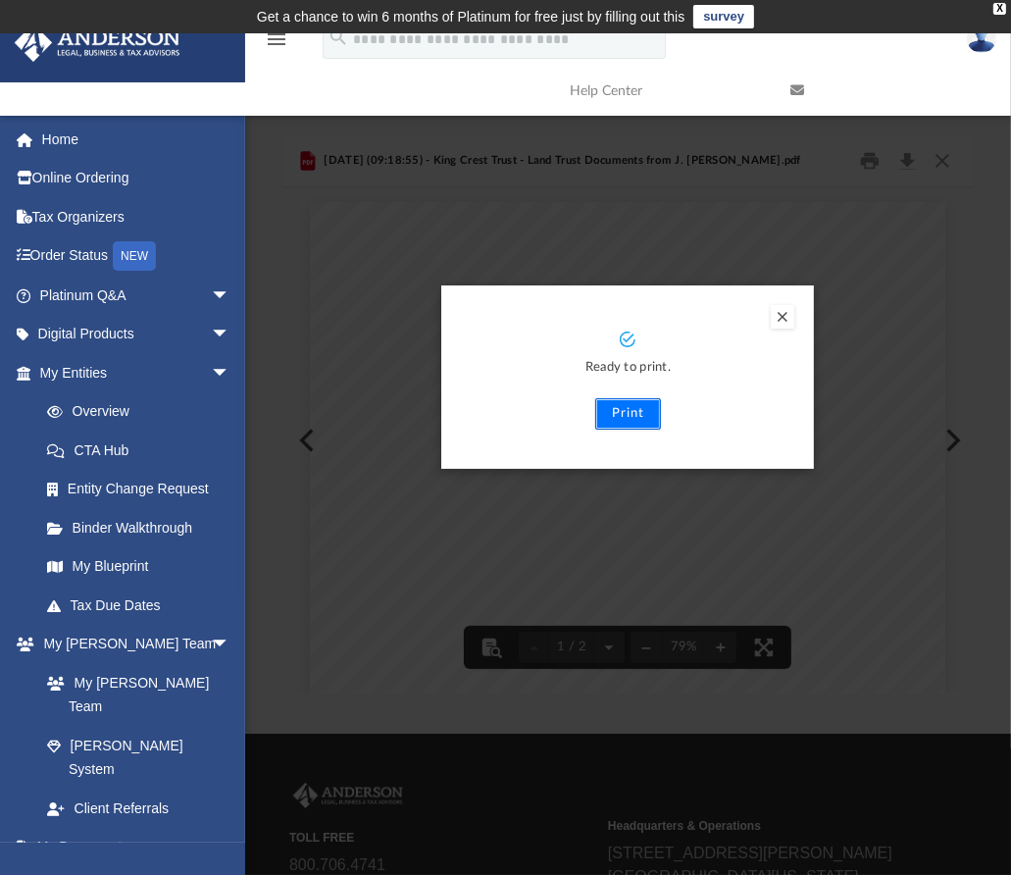
click at [643, 411] on button "Print" at bounding box center [628, 413] width 66 height 31
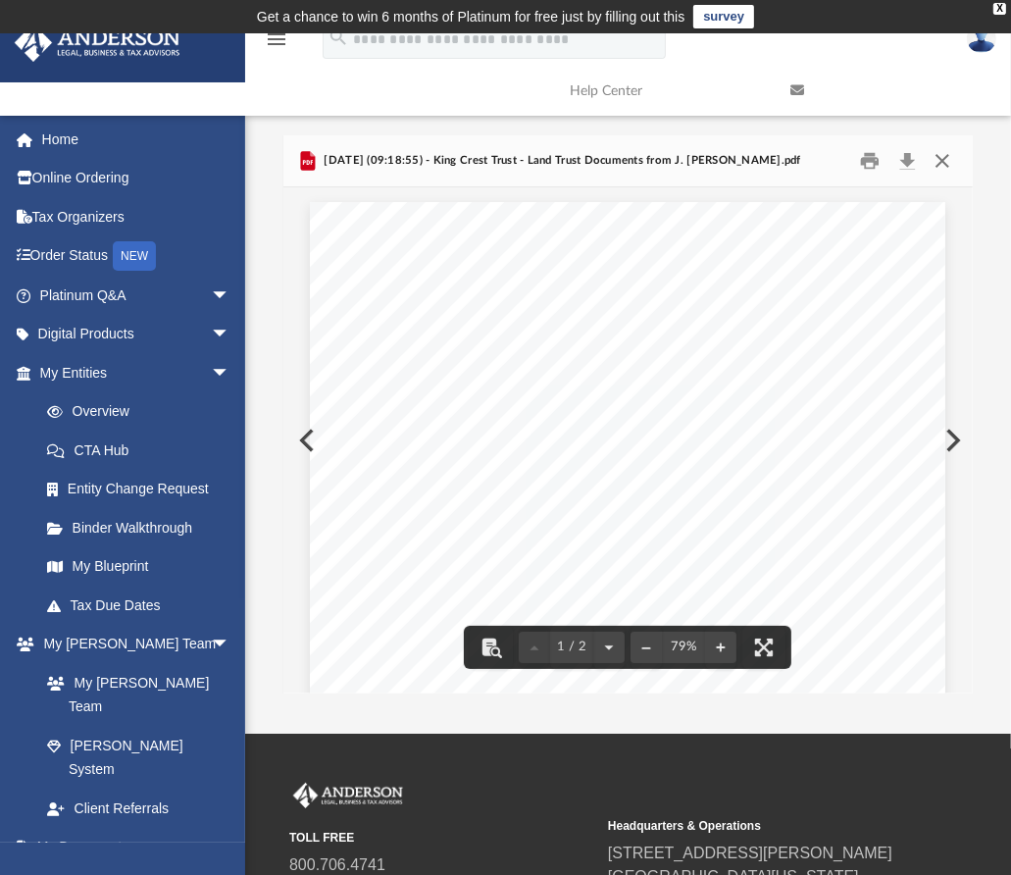
click at [947, 156] on button "Close" at bounding box center [942, 161] width 35 height 30
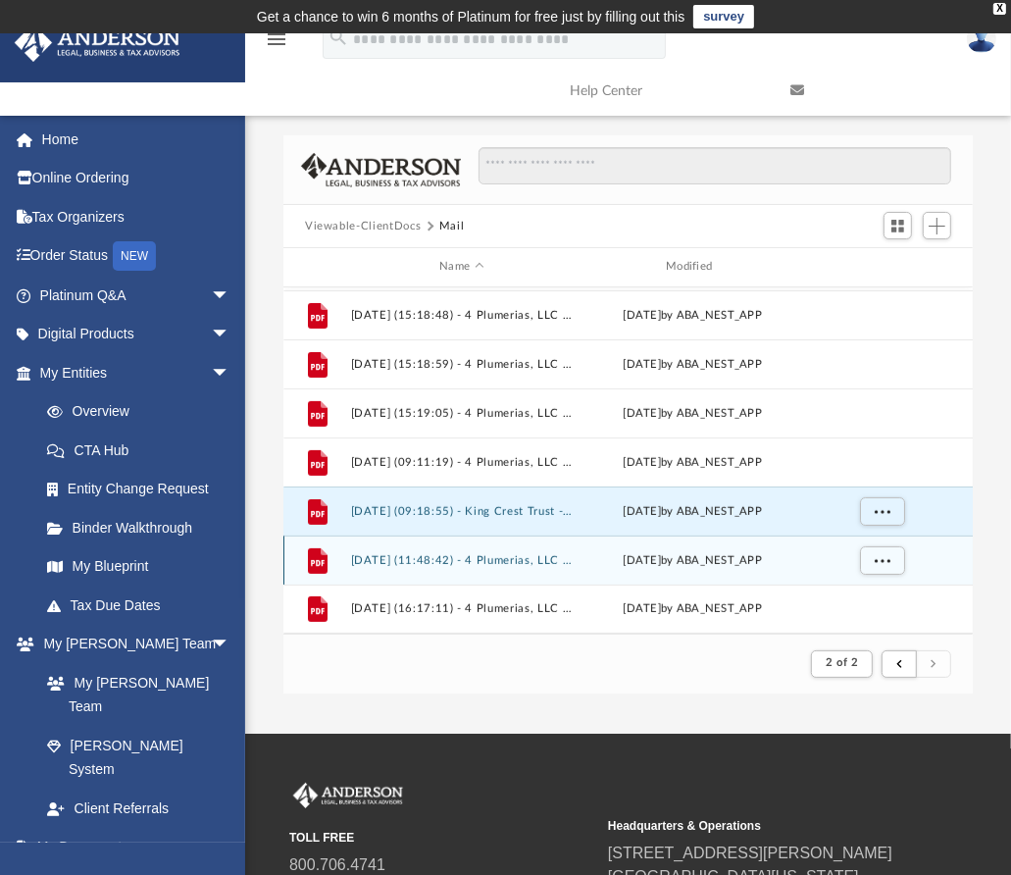
click at [520, 560] on button "[DATE] (11:48:42) - 4 Plumerias, LLC - Land Trust Documents from J. [PERSON_NAM…" at bounding box center [462, 560] width 223 height 13
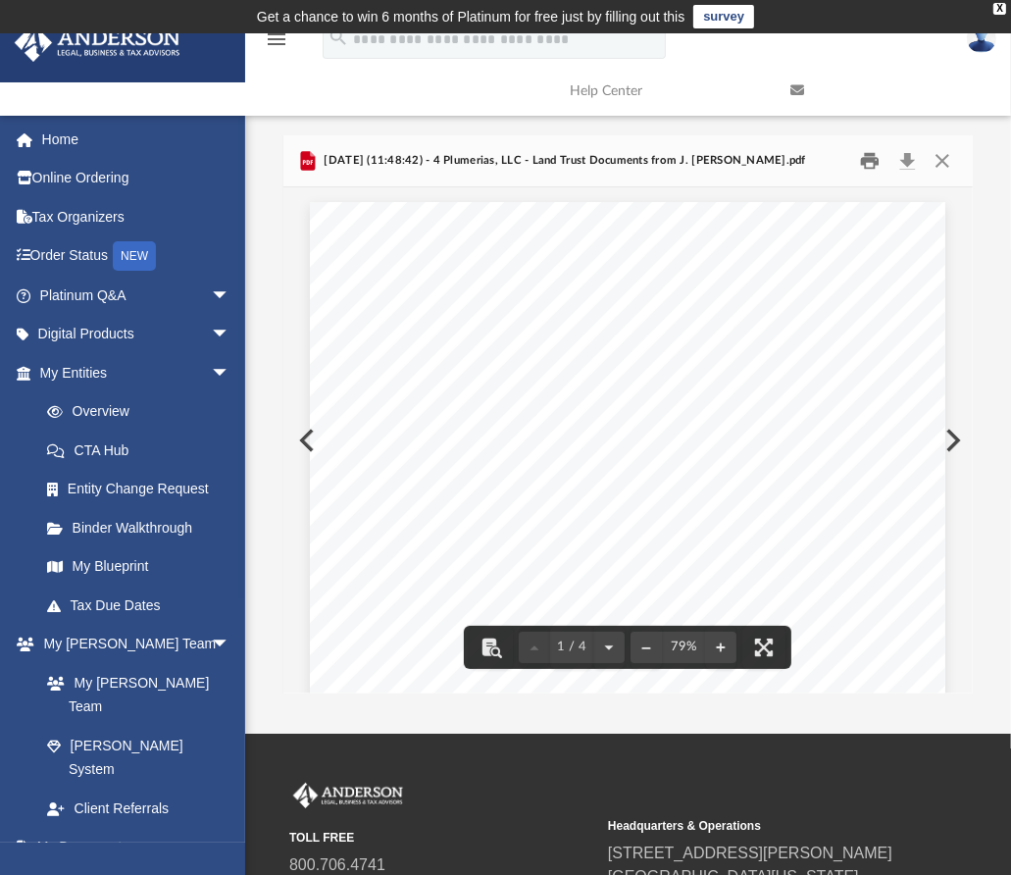
click at [871, 158] on button "Print" at bounding box center [870, 161] width 39 height 30
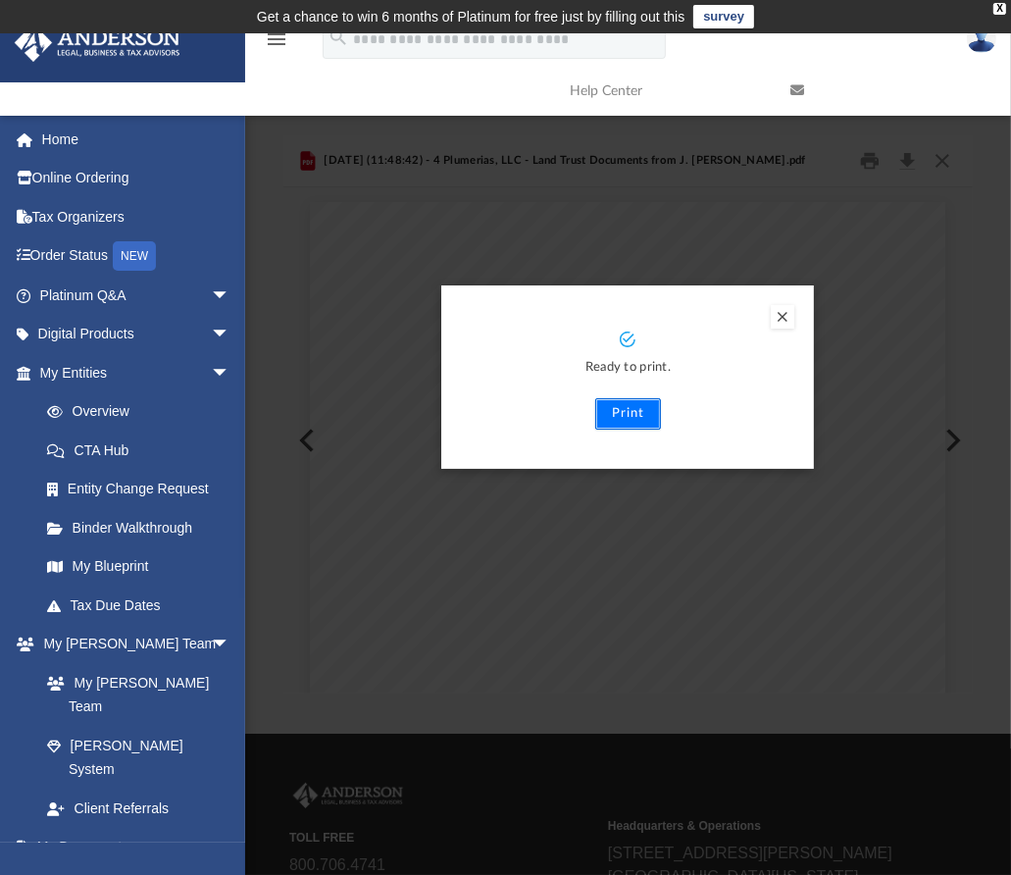
click at [630, 407] on button "Print" at bounding box center [628, 413] width 66 height 31
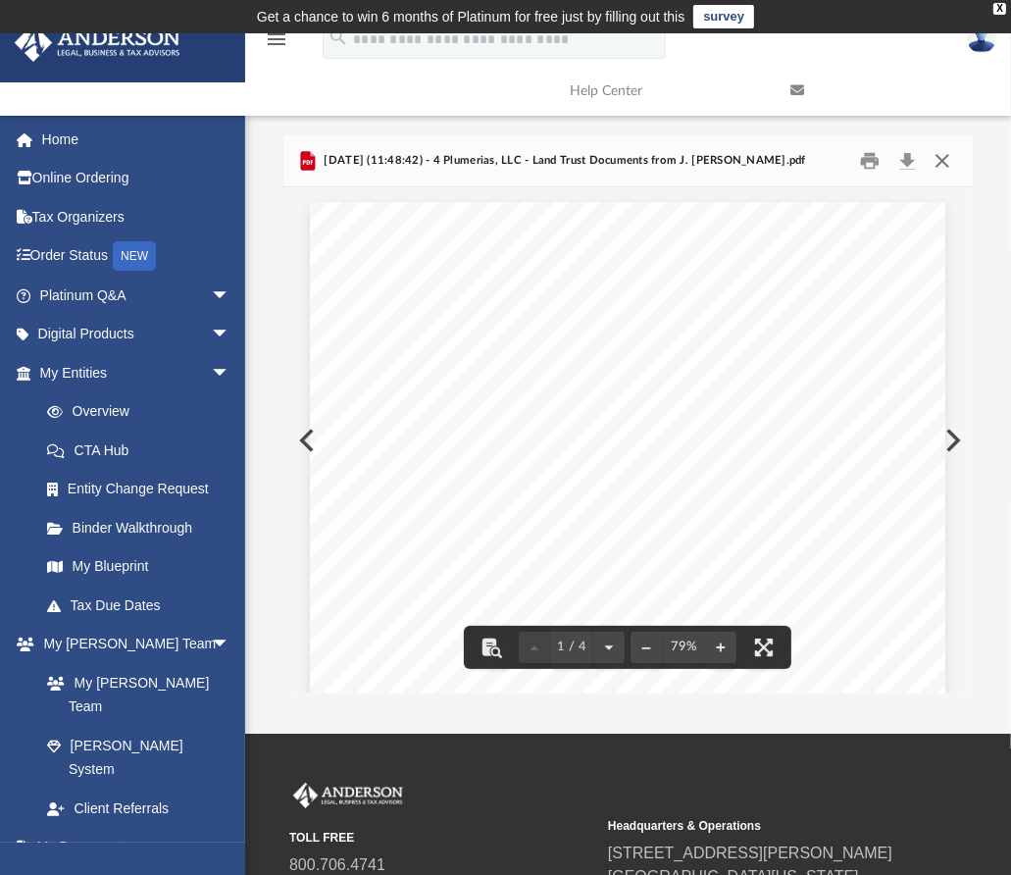
click at [941, 154] on button "Close" at bounding box center [942, 161] width 35 height 30
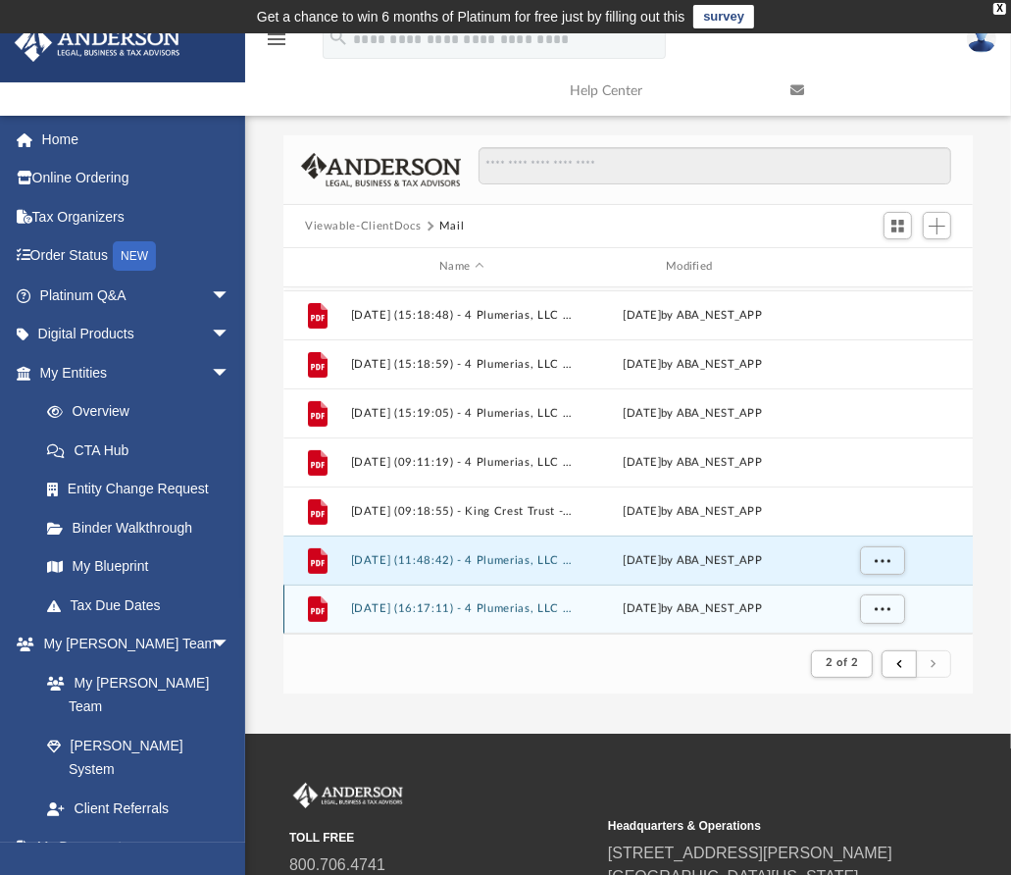
click at [463, 607] on button "[DATE] (16:17:11) - 4 Plumerias, LLC - Land Trust Documents from J. [PERSON_NAM…" at bounding box center [462, 608] width 223 height 13
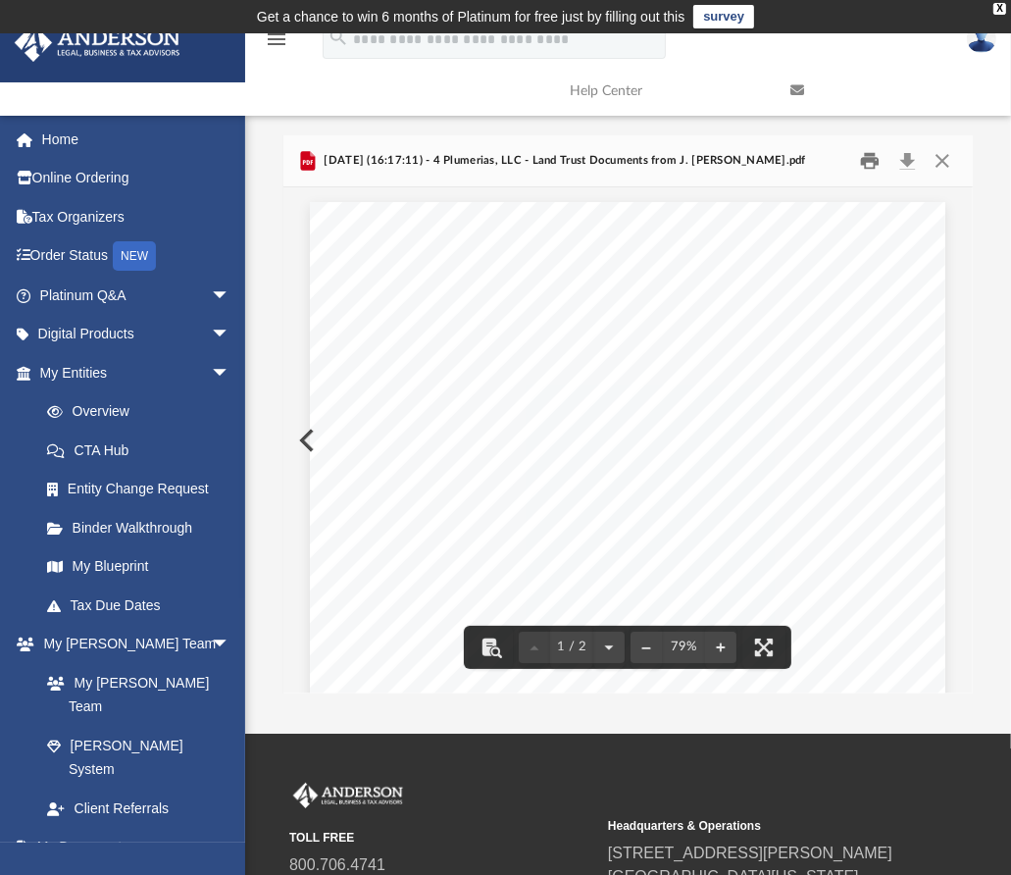
click at [867, 162] on button "Print" at bounding box center [870, 161] width 39 height 30
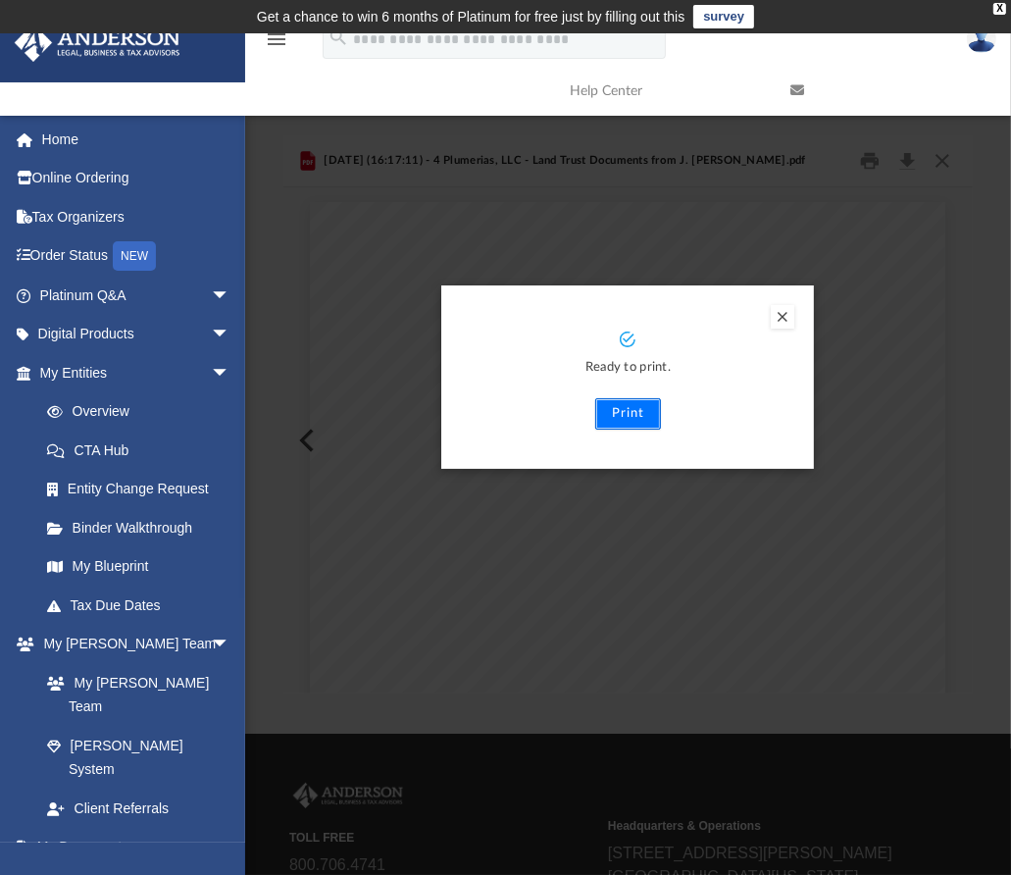
click at [631, 403] on button "Print" at bounding box center [628, 413] width 66 height 31
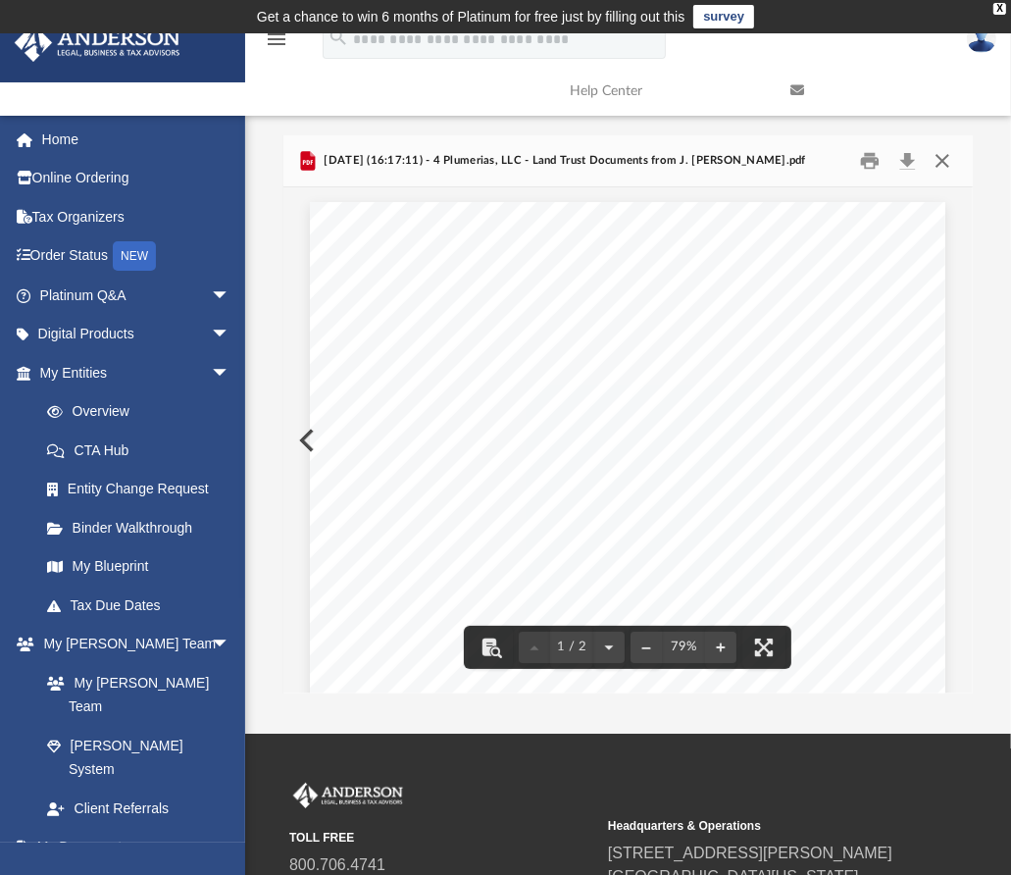
click at [941, 156] on button "Close" at bounding box center [942, 161] width 35 height 30
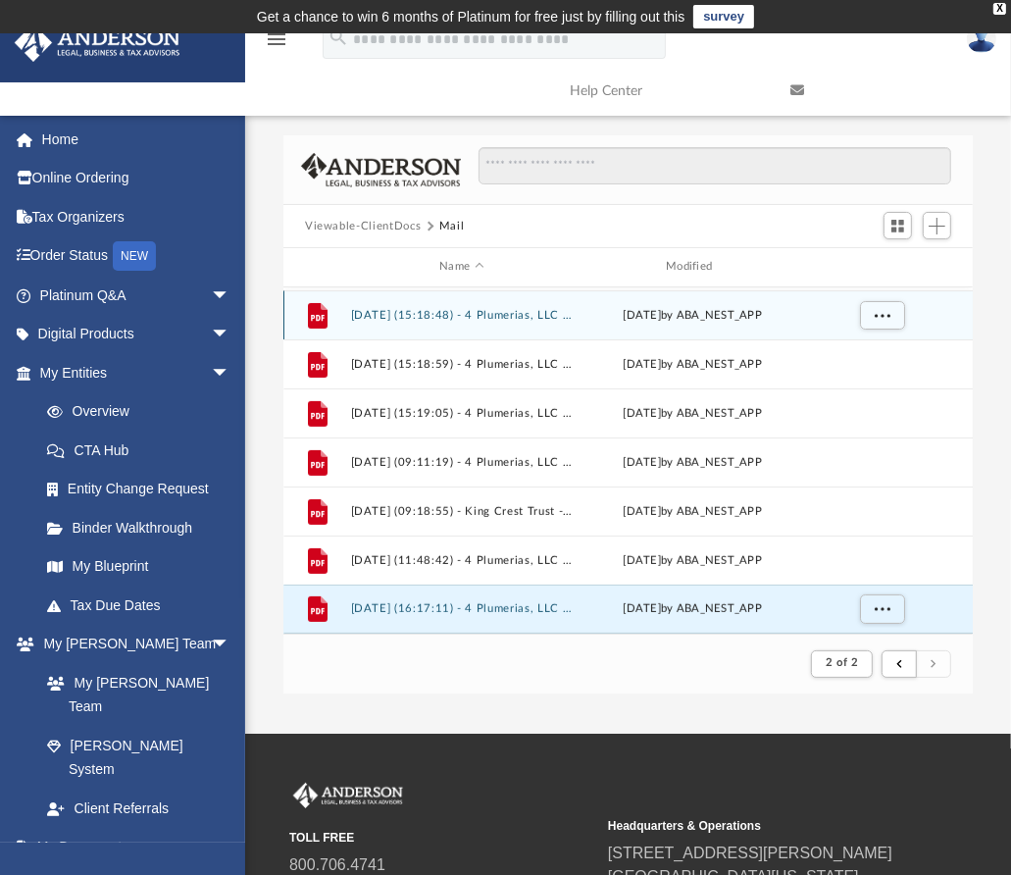
click at [417, 312] on button "[DATE] (15:18:48) - 4 Plumerias, LLC - Land Trust Documents from J. [PERSON_NAM…" at bounding box center [462, 315] width 223 height 13
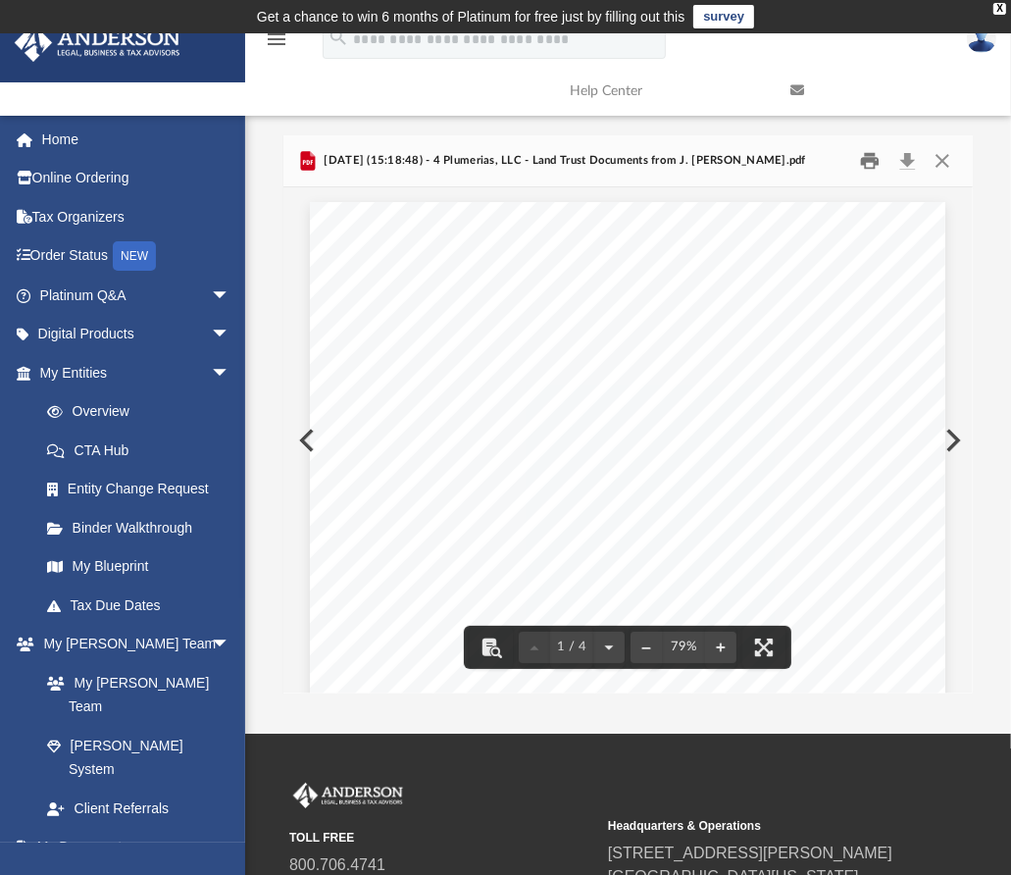
click at [859, 157] on button "Print" at bounding box center [870, 161] width 39 height 30
click at [934, 157] on button "Close" at bounding box center [942, 161] width 35 height 30
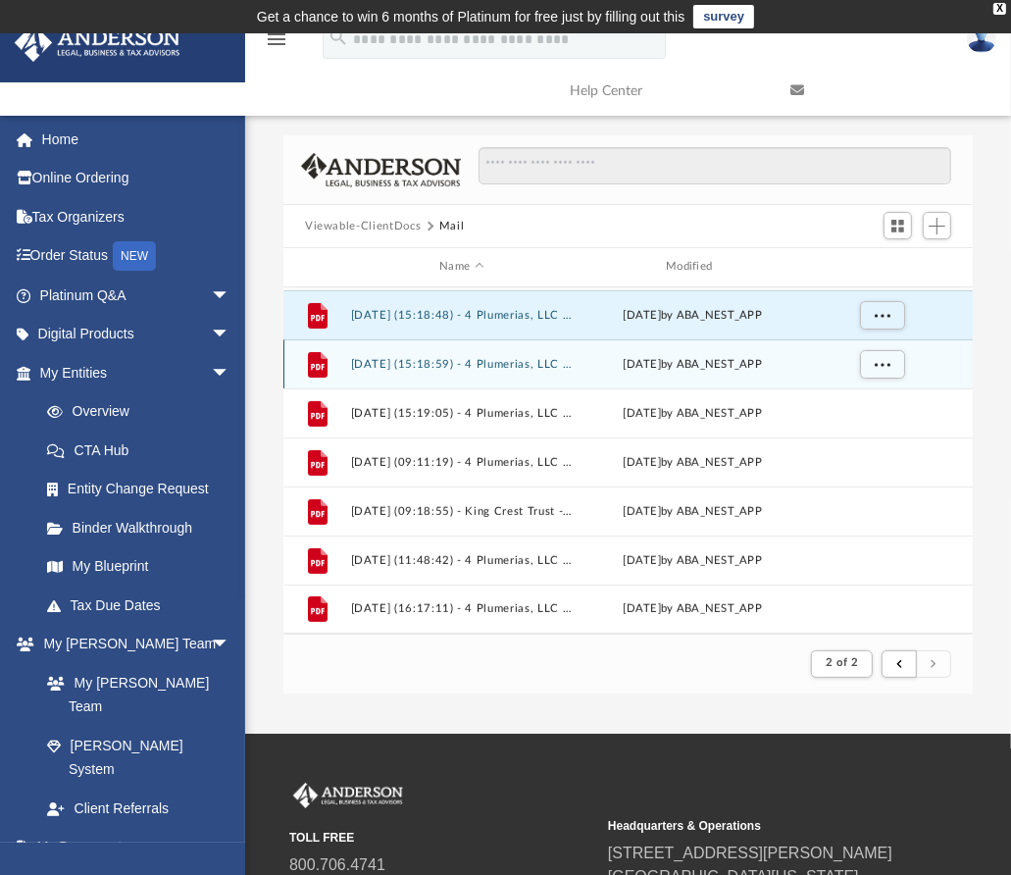
click at [422, 361] on button "[DATE] (15:18:59) - 4 Plumerias, LLC - Land Trust Documents from J. [PERSON_NAM…" at bounding box center [462, 364] width 223 height 13
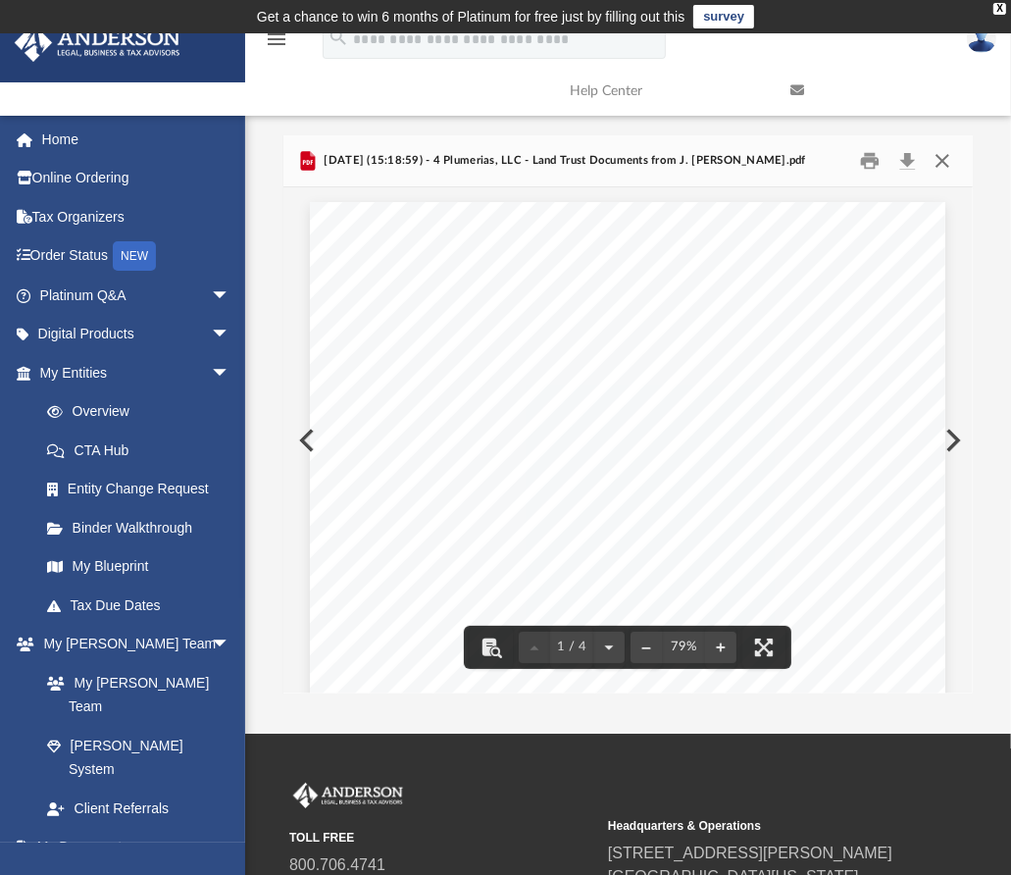
click at [939, 157] on button "Close" at bounding box center [942, 161] width 35 height 30
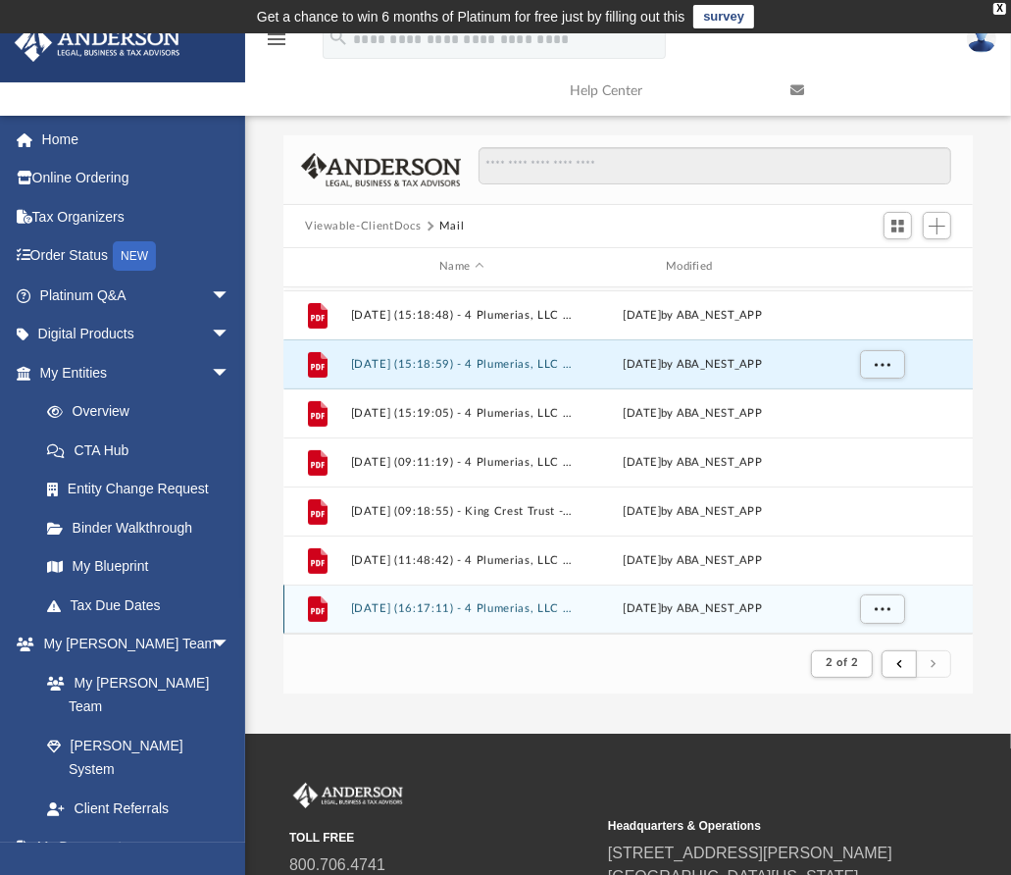
click at [473, 611] on button "[DATE] (16:17:11) - 4 Plumerias, LLC - Land Trust Documents from J. [PERSON_NAM…" at bounding box center [462, 608] width 223 height 13
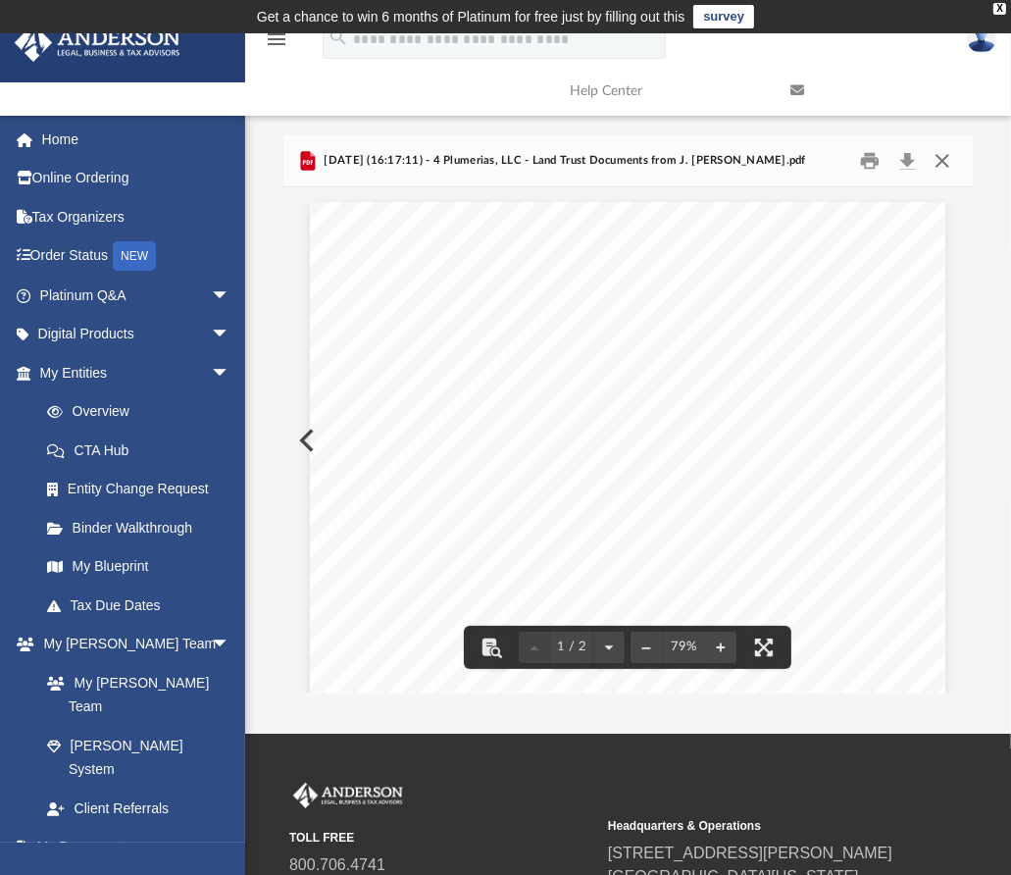
click at [947, 157] on button "Close" at bounding box center [942, 161] width 35 height 30
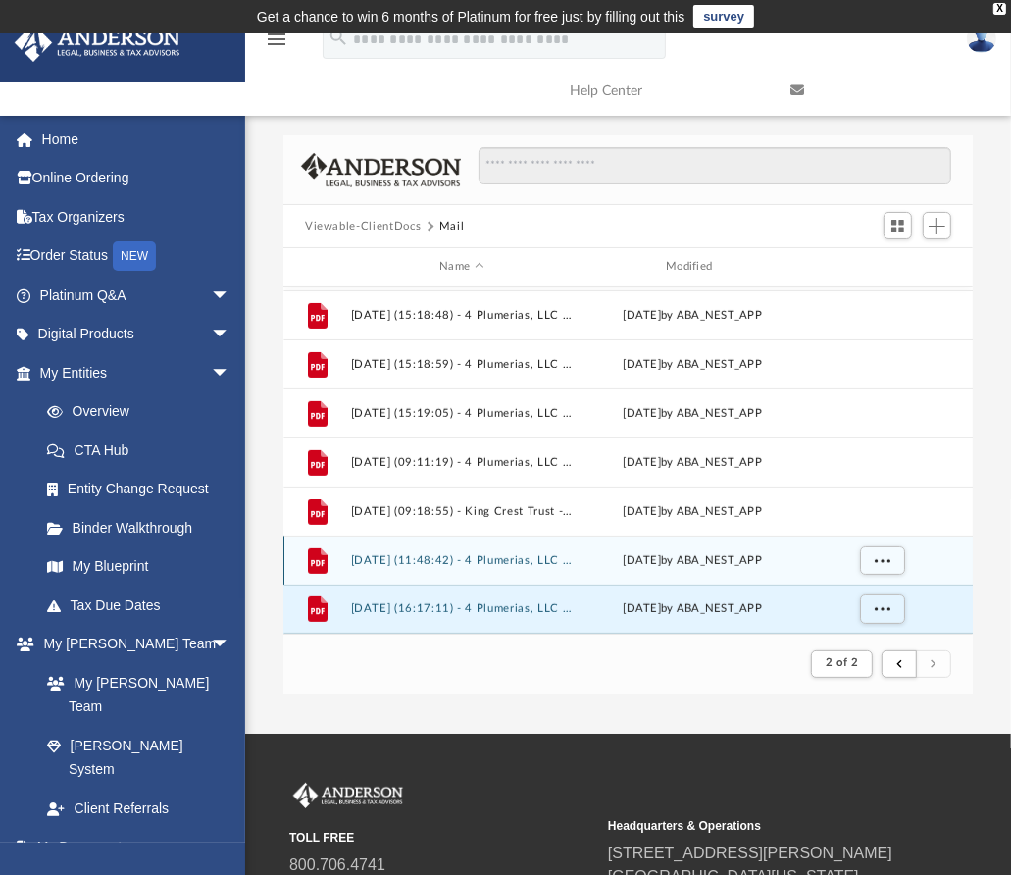
click at [433, 551] on div "File [DATE] (11:48:42) - 4 Plumerias, LLC - Land Trust Documents from J. [PERSO…" at bounding box center [627, 559] width 689 height 49
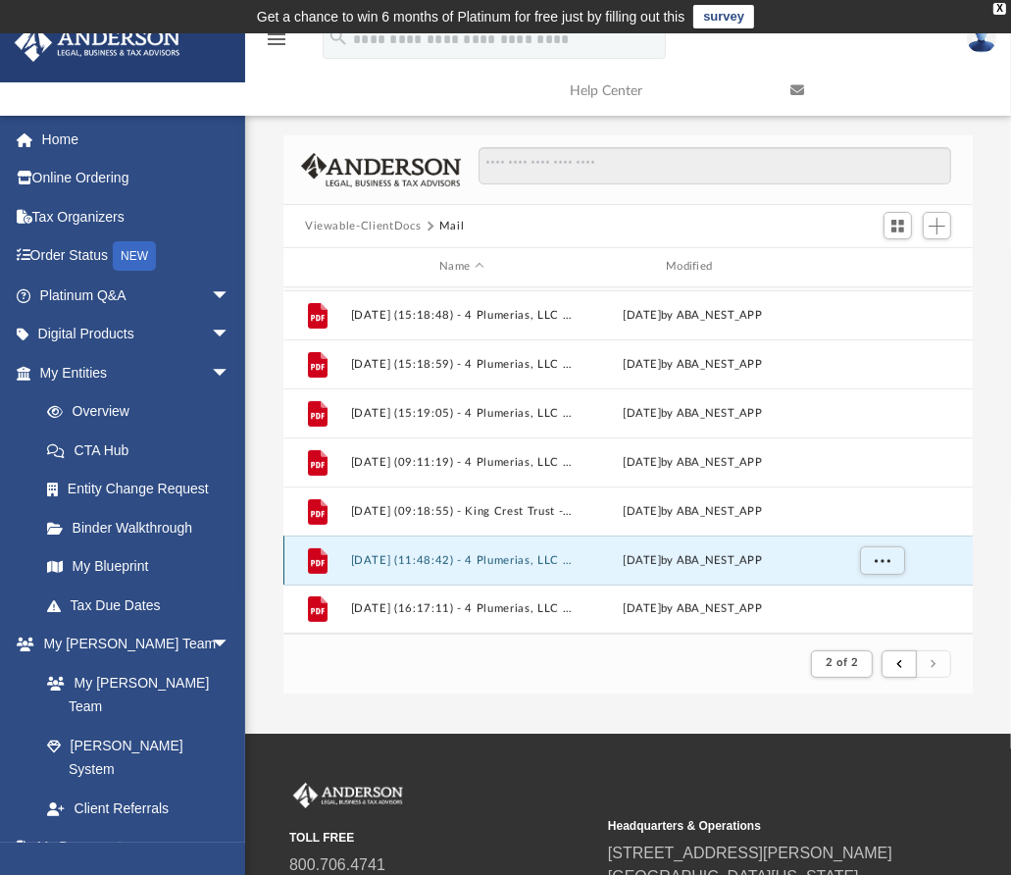
click at [436, 569] on div "File [DATE] (11:48:42) - 4 Plumerias, LLC - Land Trust Documents from J. [PERSO…" at bounding box center [627, 559] width 689 height 49
click at [441, 555] on button "[DATE] (11:48:42) - 4 Plumerias, LLC - Land Trust Documents from J. [PERSON_NAM…" at bounding box center [462, 560] width 223 height 13
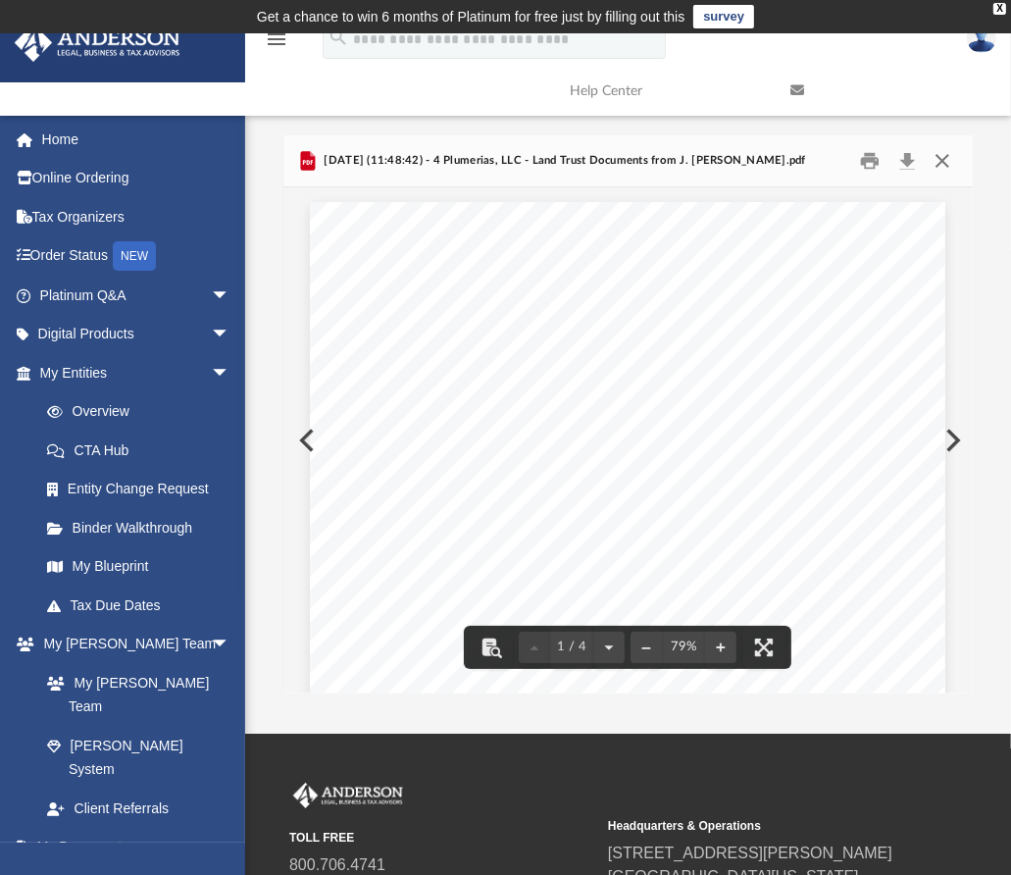
click at [946, 162] on button "Close" at bounding box center [942, 161] width 35 height 30
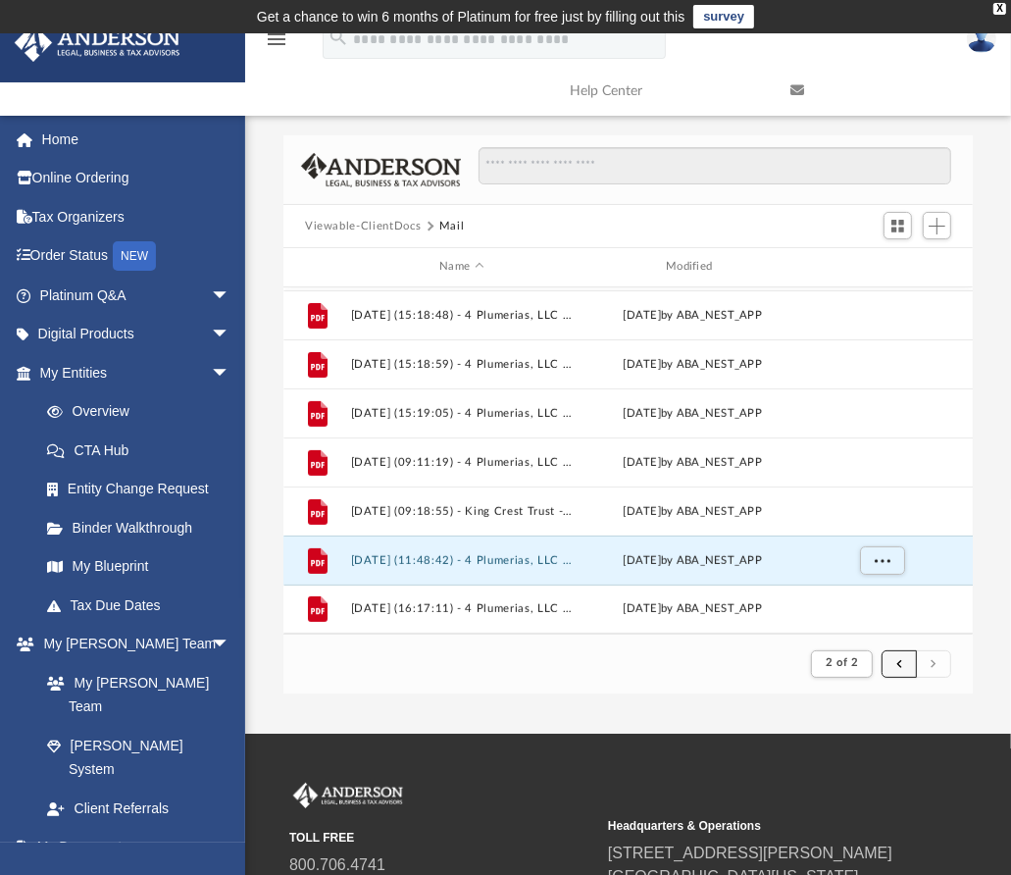
click at [892, 661] on button "submit" at bounding box center [899, 664] width 35 height 28
click at [900, 661] on span "submit" at bounding box center [899, 663] width 6 height 11
click at [908, 662] on button "submit" at bounding box center [899, 664] width 35 height 28
